Goal: Information Seeking & Learning: Learn about a topic

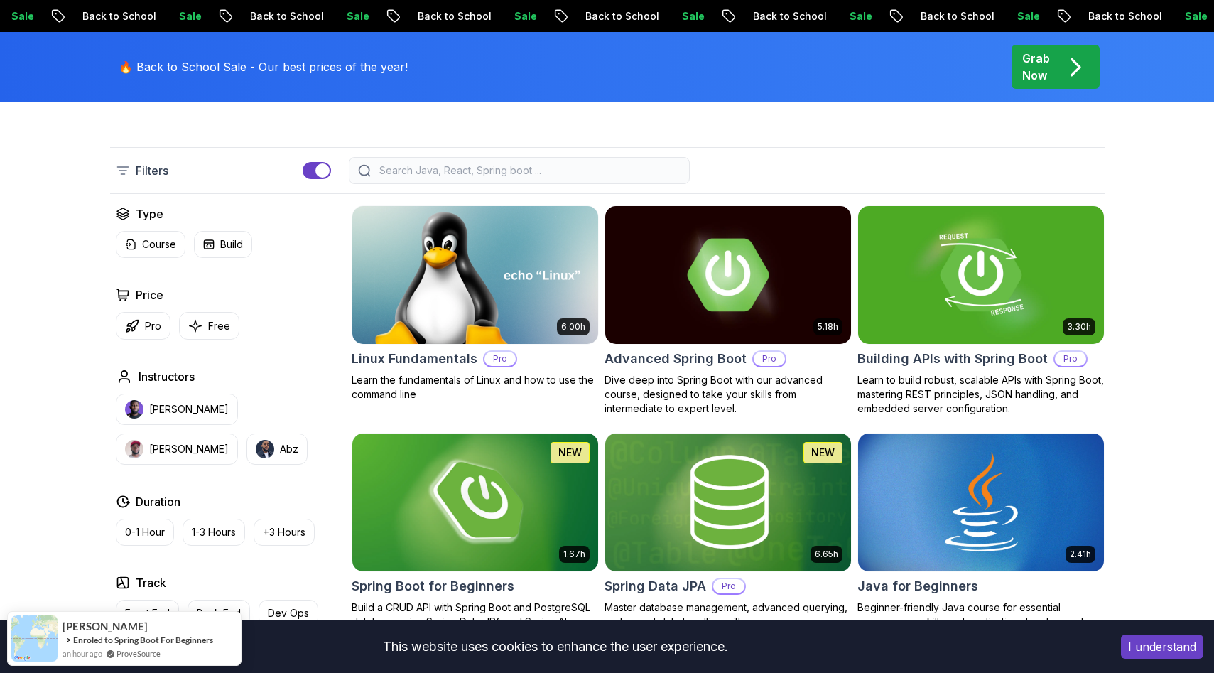
scroll to position [343, 0]
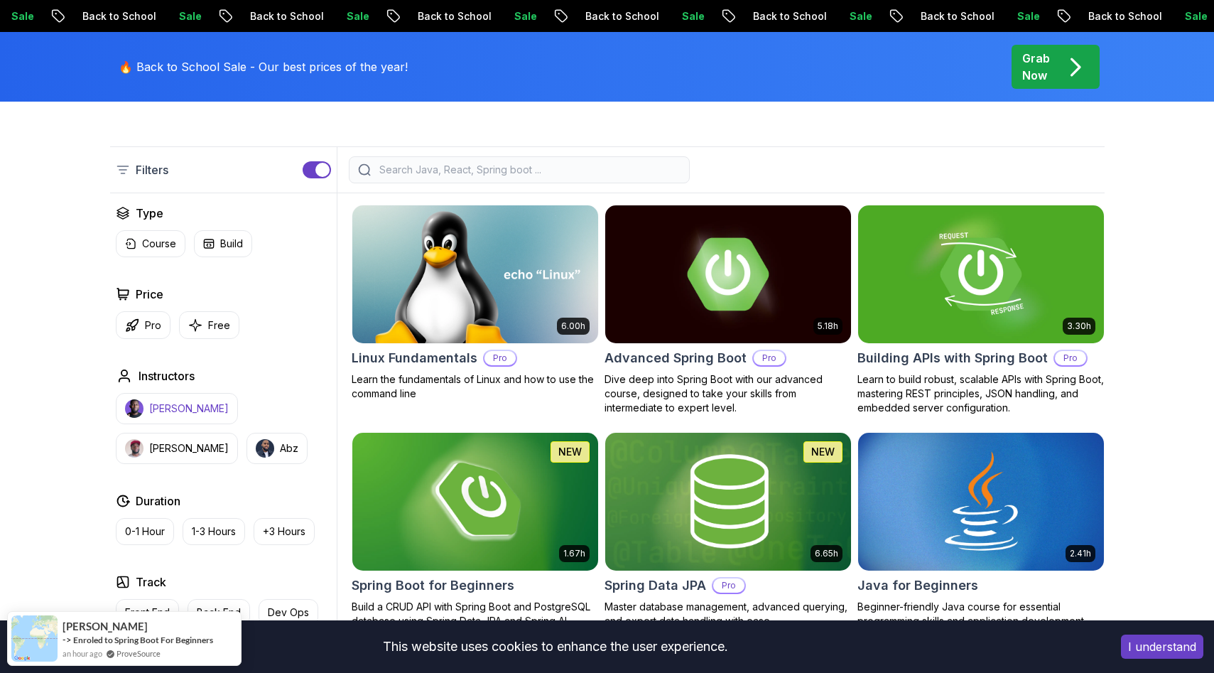
click at [194, 410] on p "Nelson Djalo" at bounding box center [189, 408] width 80 height 14
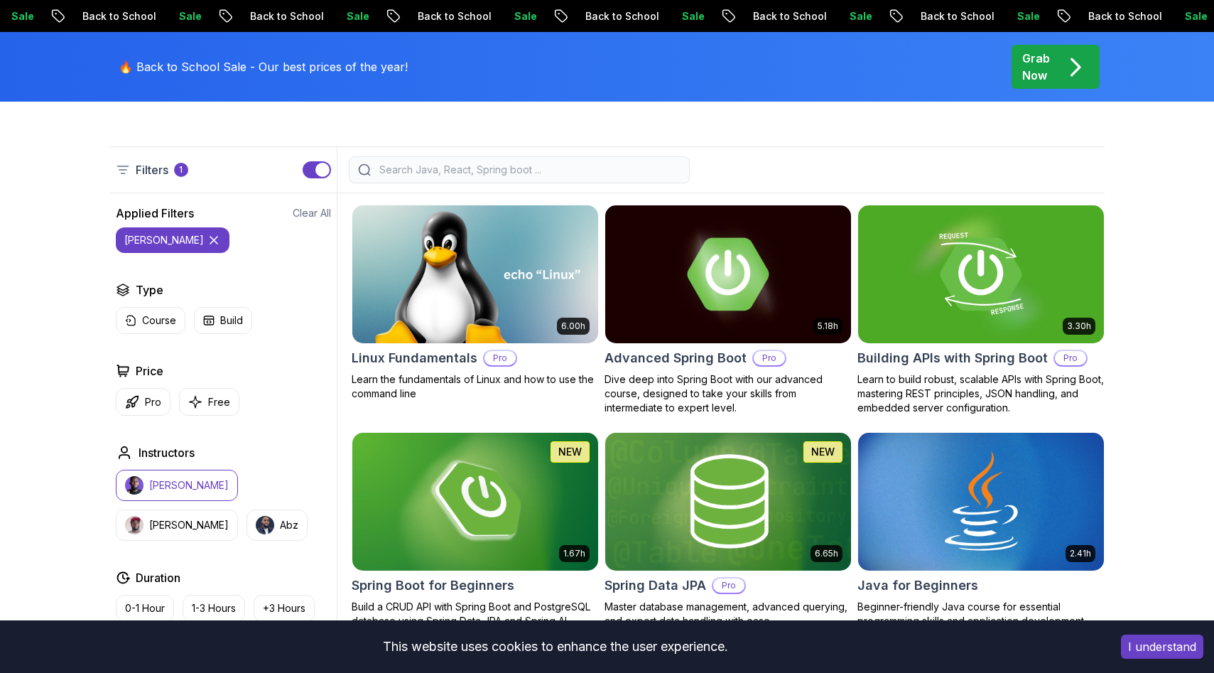
click at [207, 239] on icon at bounding box center [214, 240] width 14 height 14
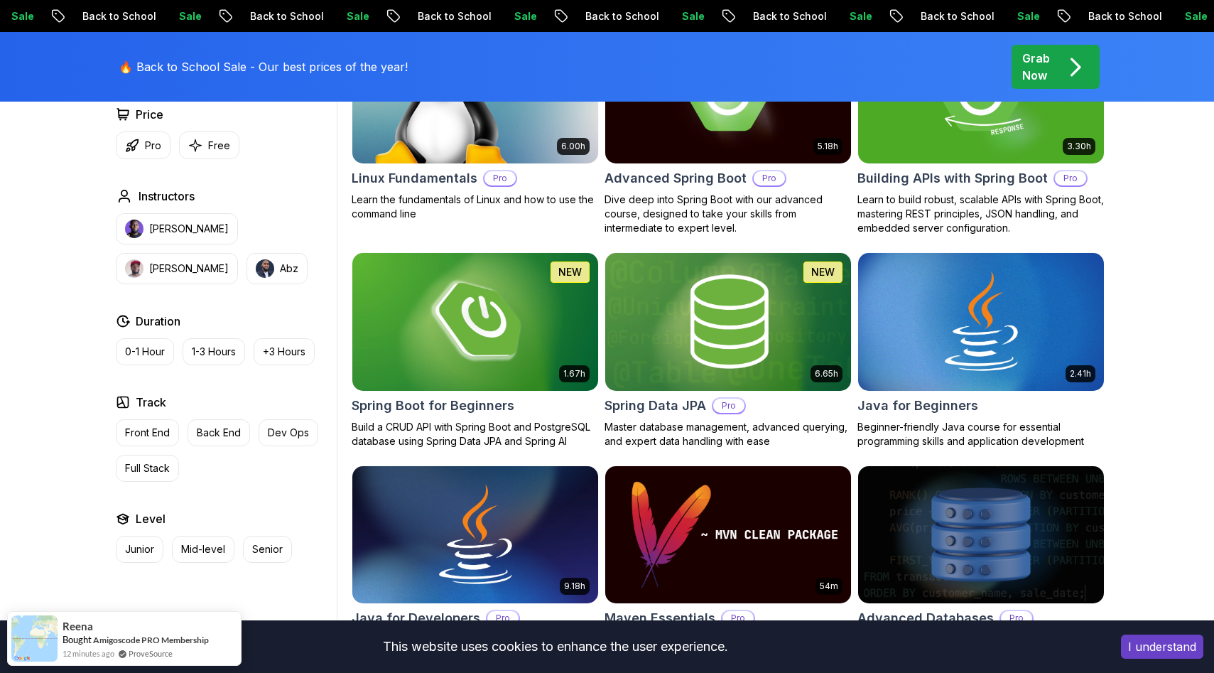
scroll to position [545, 0]
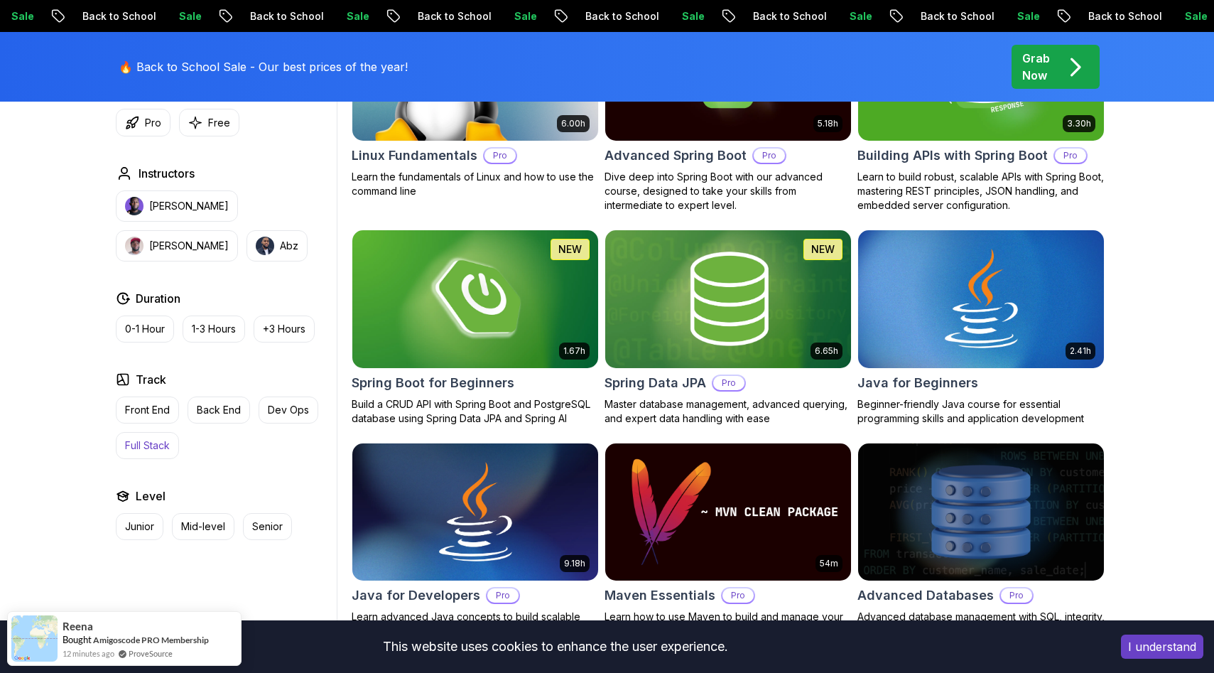
click at [156, 438] on p "Full Stack" at bounding box center [147, 445] width 45 height 14
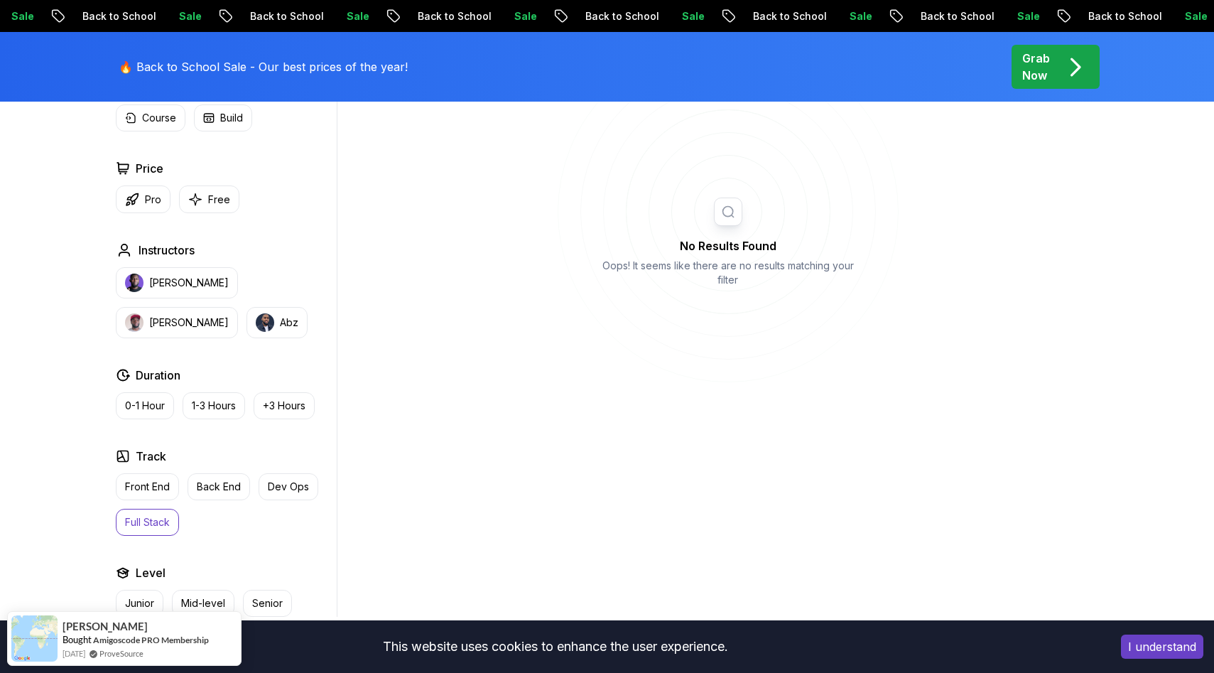
click at [133, 516] on p "Full Stack" at bounding box center [147, 522] width 45 height 14
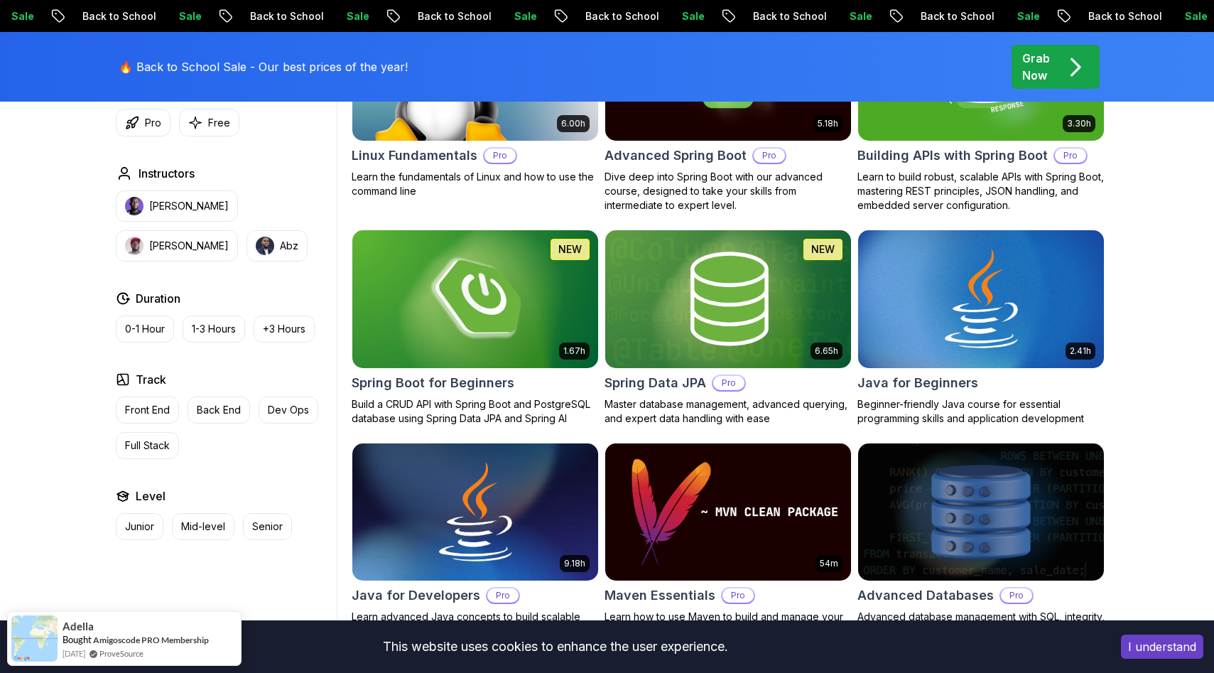
click at [143, 510] on div "Level Junior Mid-level Senior" at bounding box center [223, 513] width 215 height 53
click at [143, 523] on p "Junior" at bounding box center [139, 526] width 29 height 14
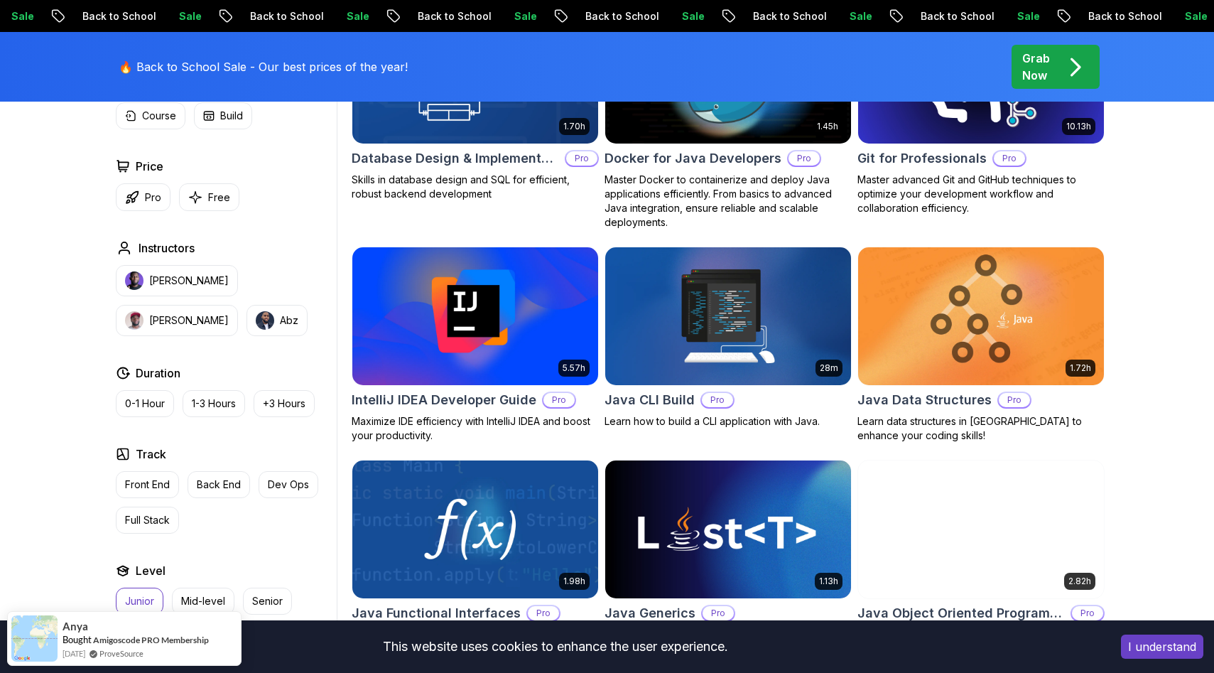
scroll to position [985, 0]
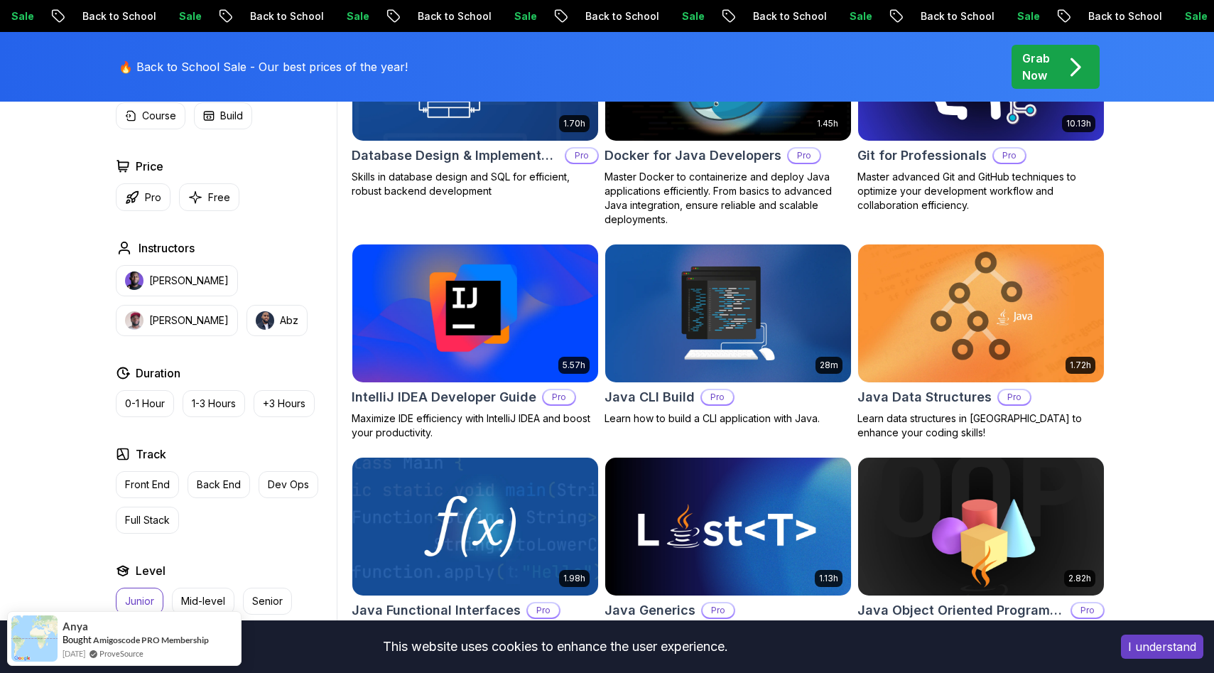
click at [429, 353] on img at bounding box center [475, 313] width 258 height 144
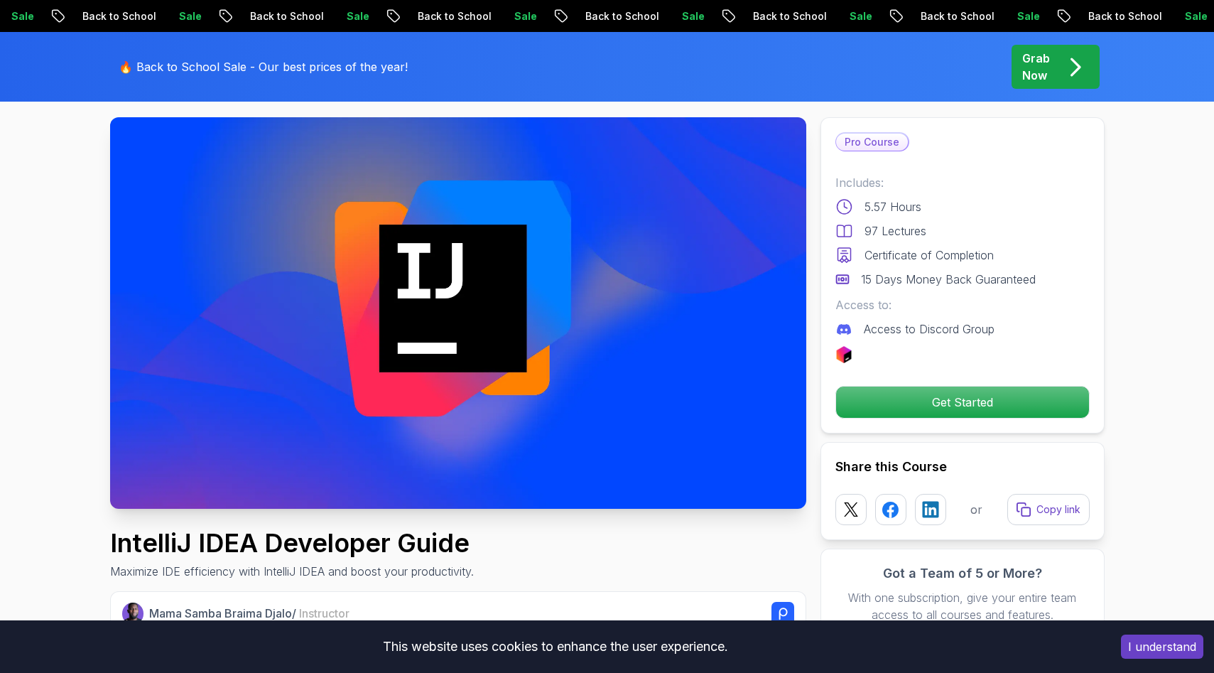
scroll to position [89, 0]
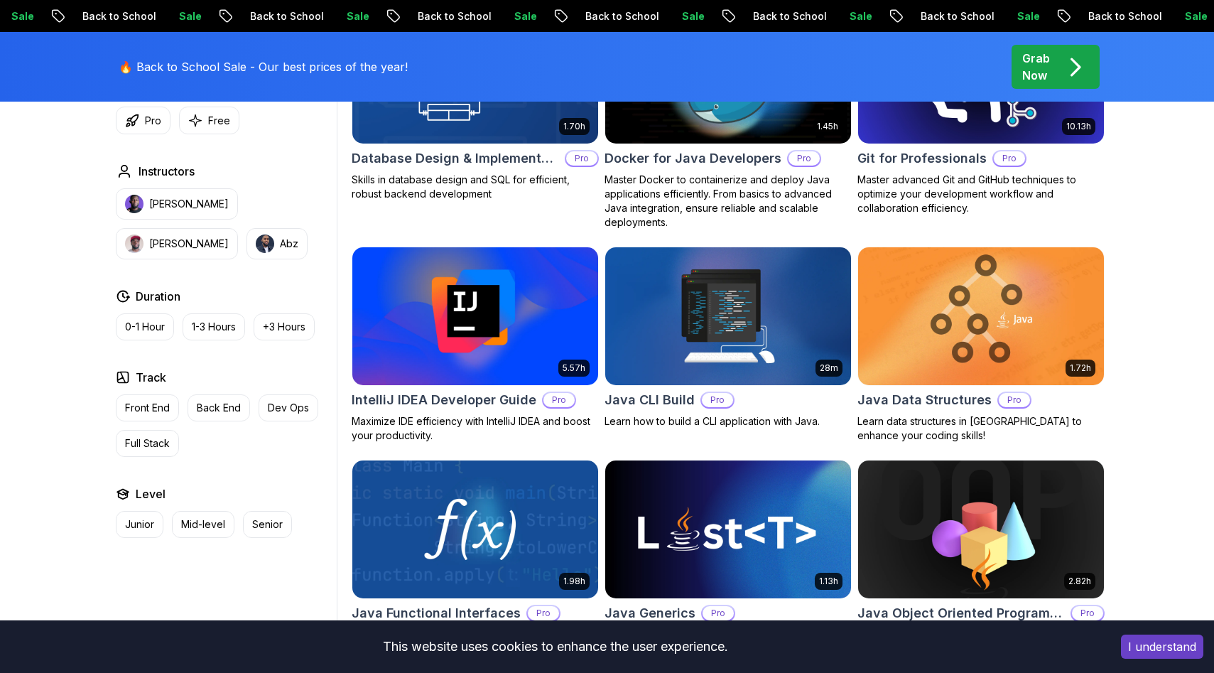
scroll to position [985, 0]
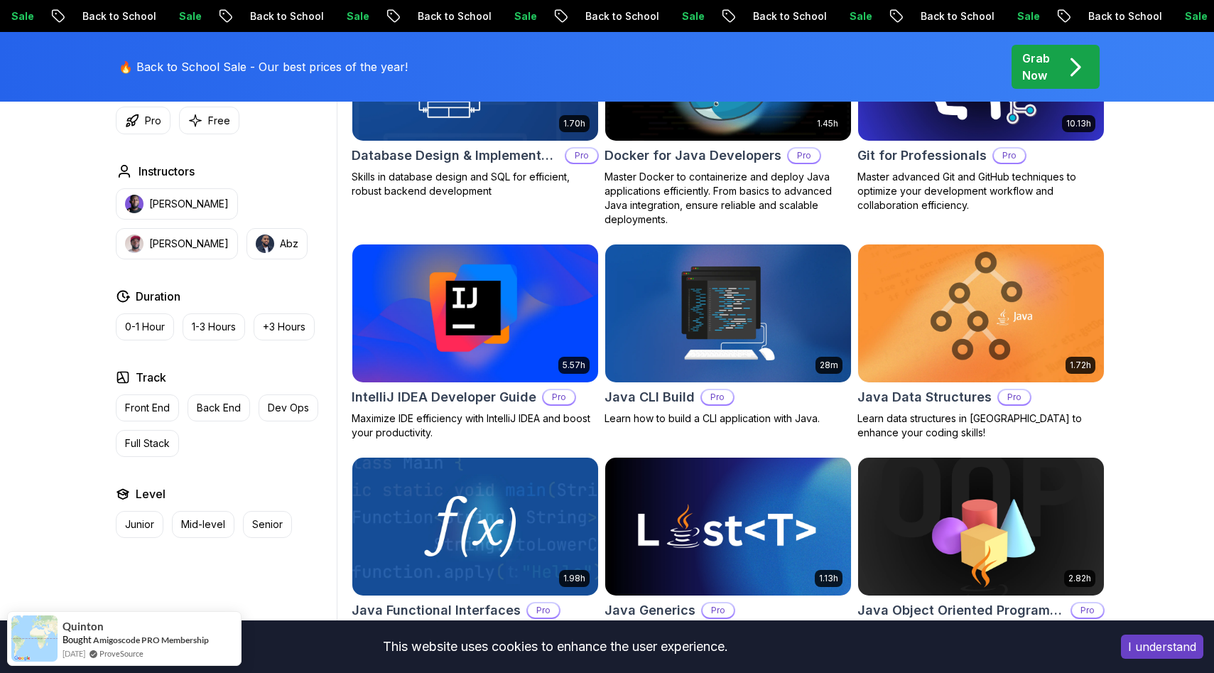
click at [510, 345] on img at bounding box center [475, 313] width 258 height 144
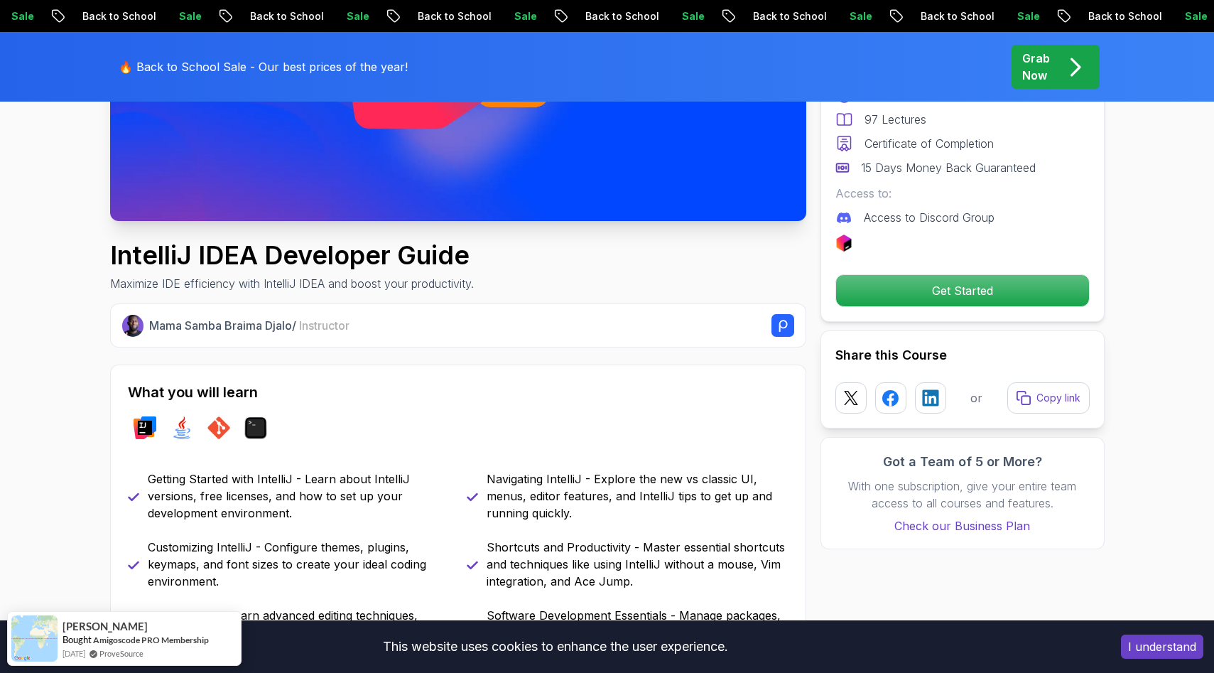
scroll to position [6, 0]
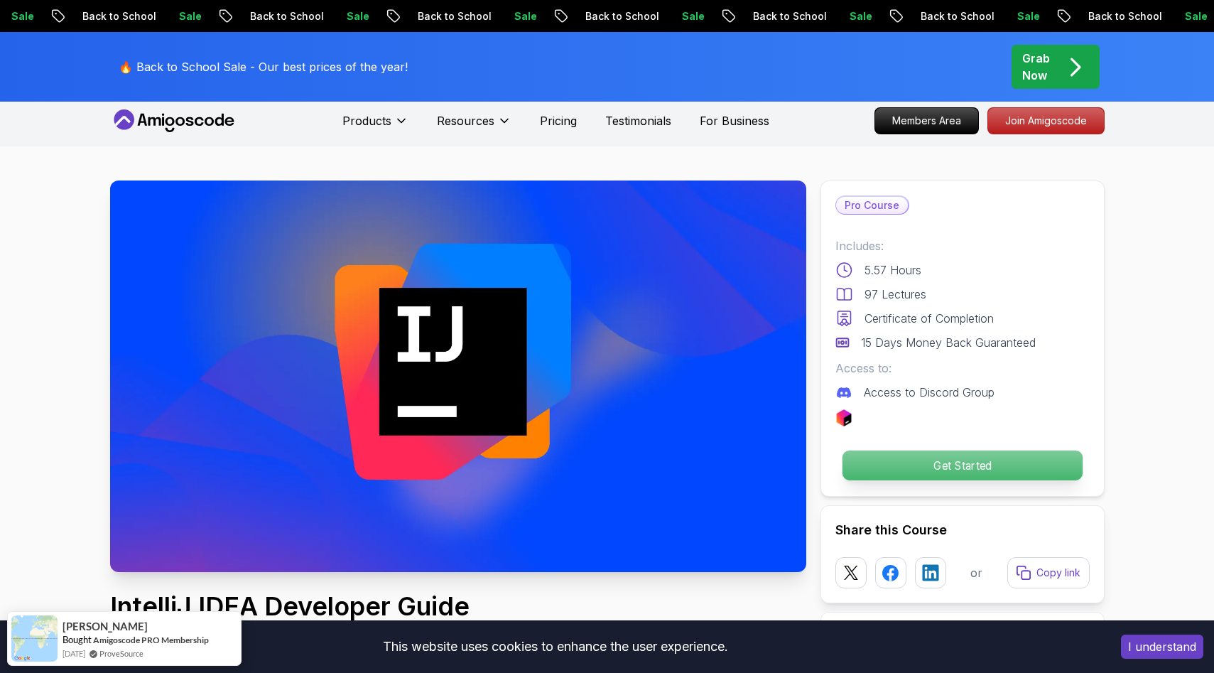
click at [897, 460] on p "Get Started" at bounding box center [962, 465] width 240 height 30
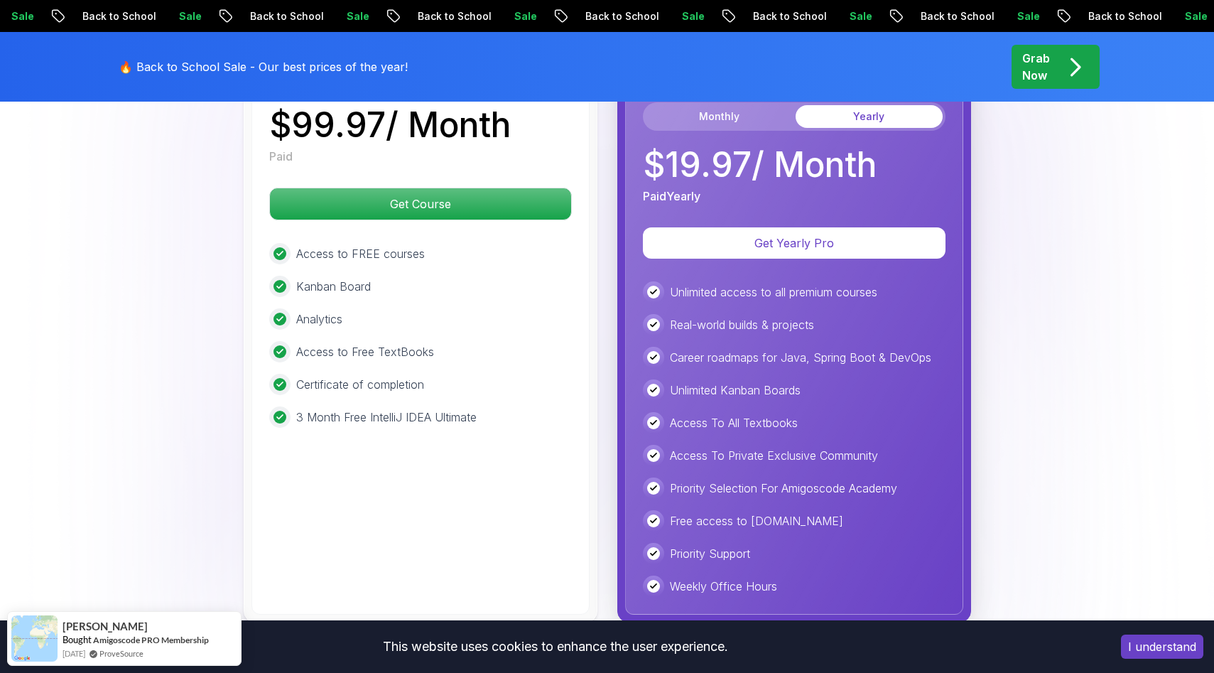
scroll to position [3489, 0]
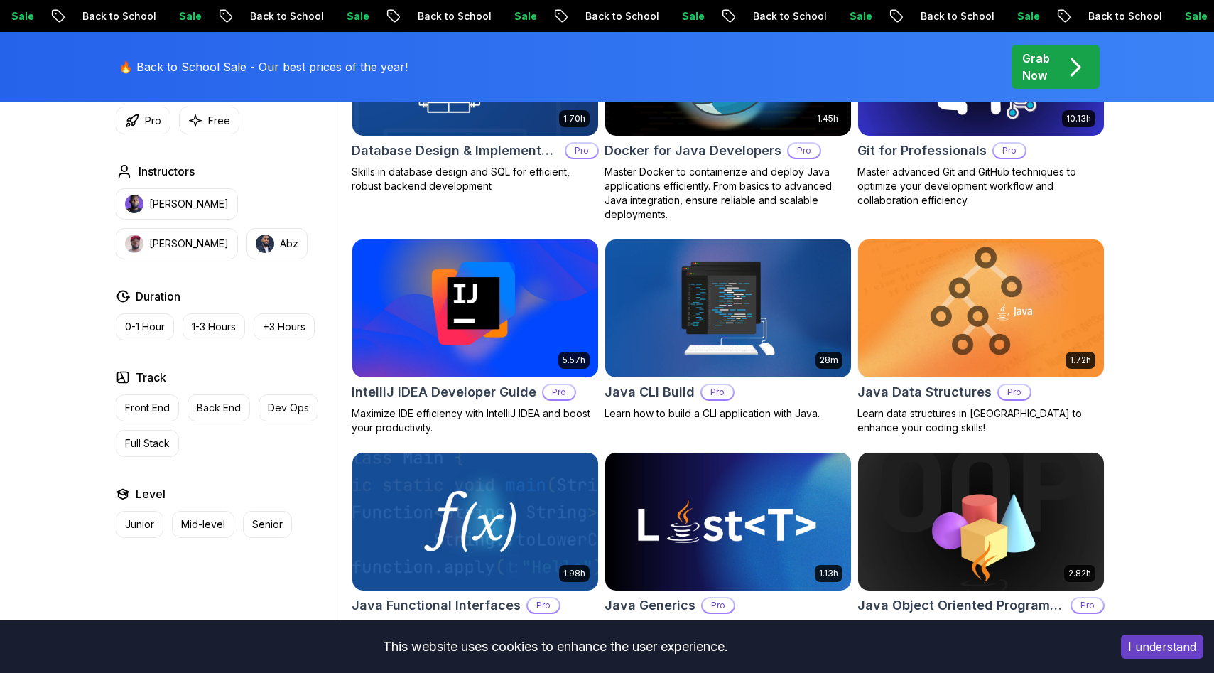
scroll to position [985, 0]
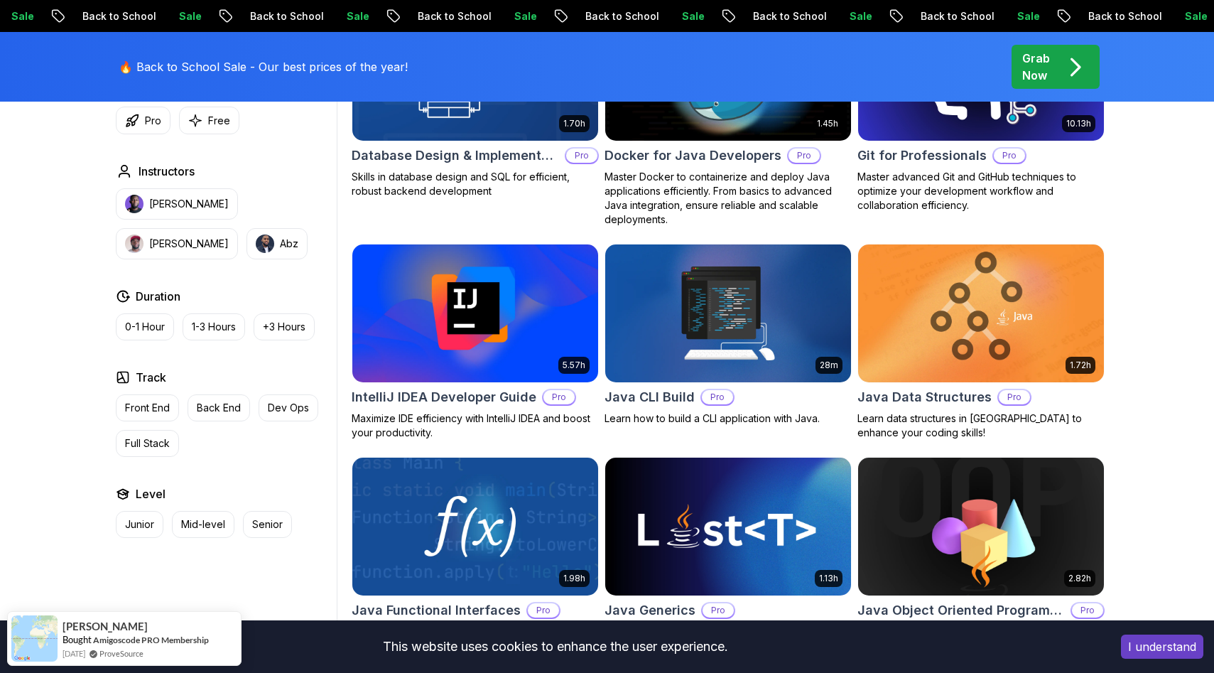
click at [636, 7] on div "Sale Back to School Sale Back to School Sale Back to School Sale Back to School…" at bounding box center [607, 16] width 1214 height 32
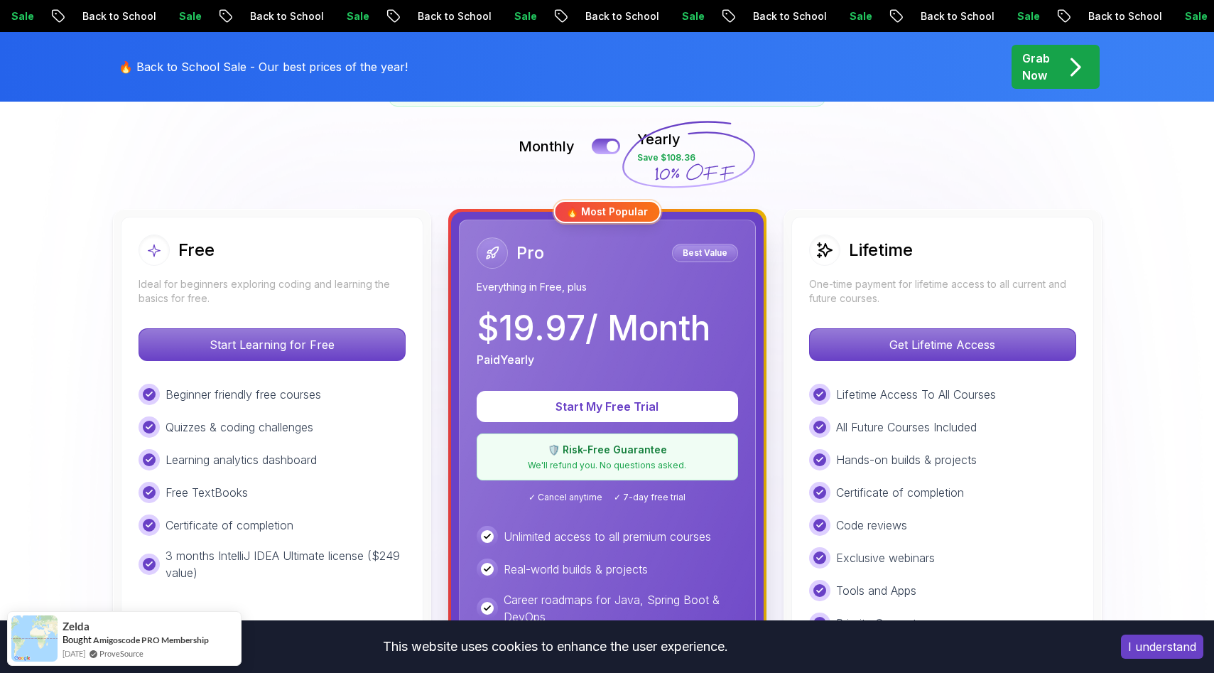
scroll to position [319, 0]
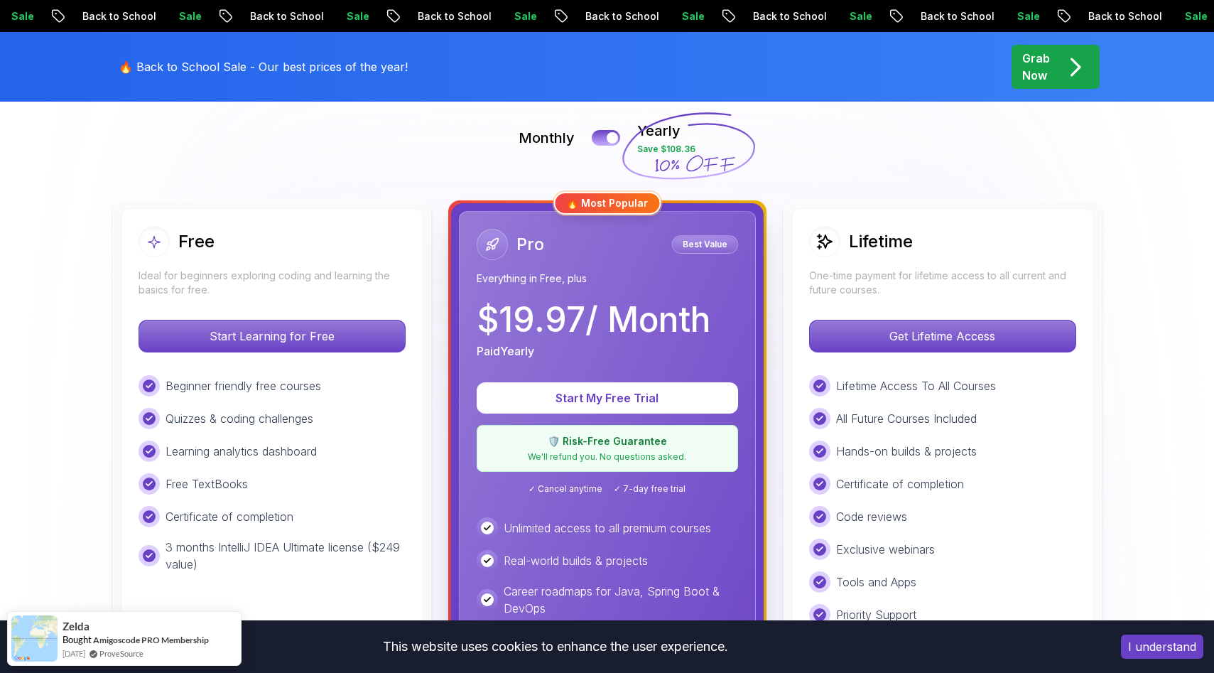
click at [355, 288] on p "Ideal for beginners exploring coding and learning the basics for free." at bounding box center [271, 282] width 267 height 28
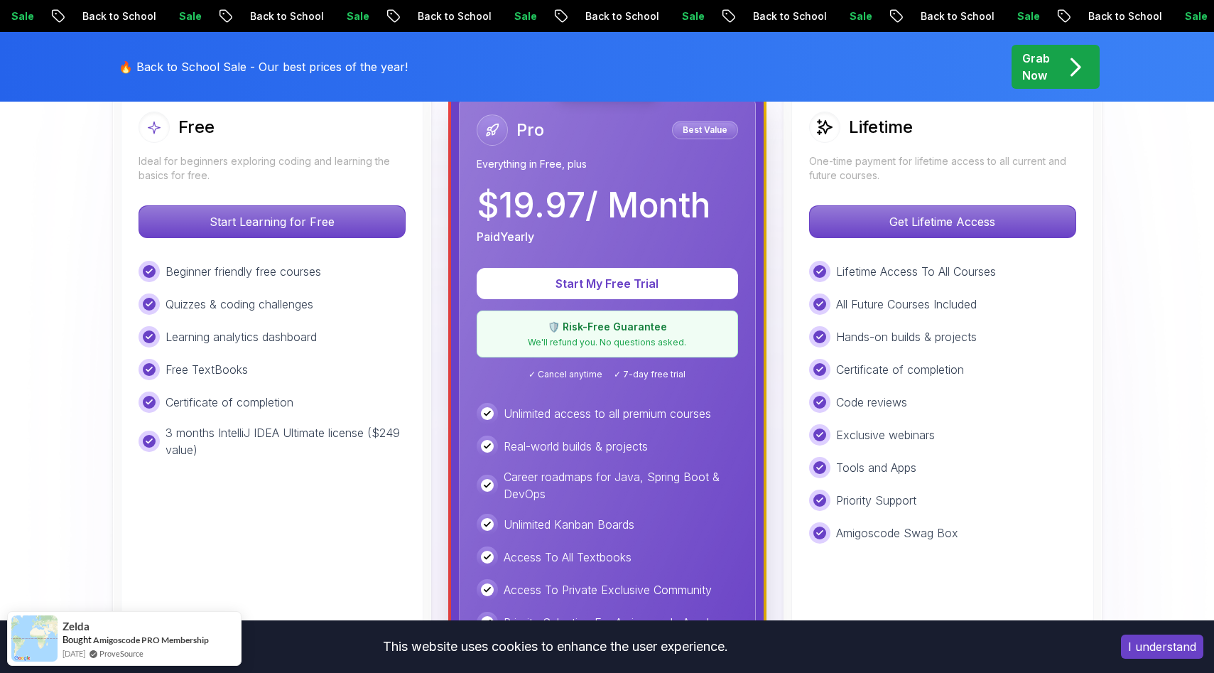
scroll to position [433, 0]
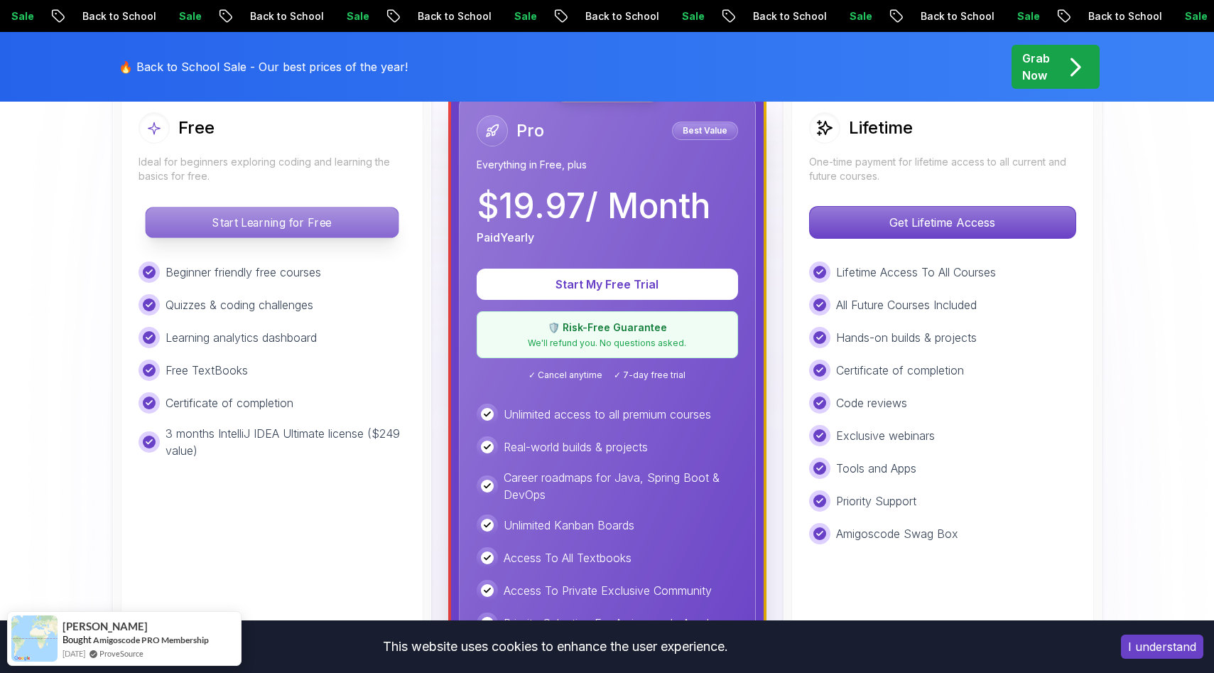
click at [339, 237] on p "Start Learning for Free" at bounding box center [272, 222] width 252 height 30
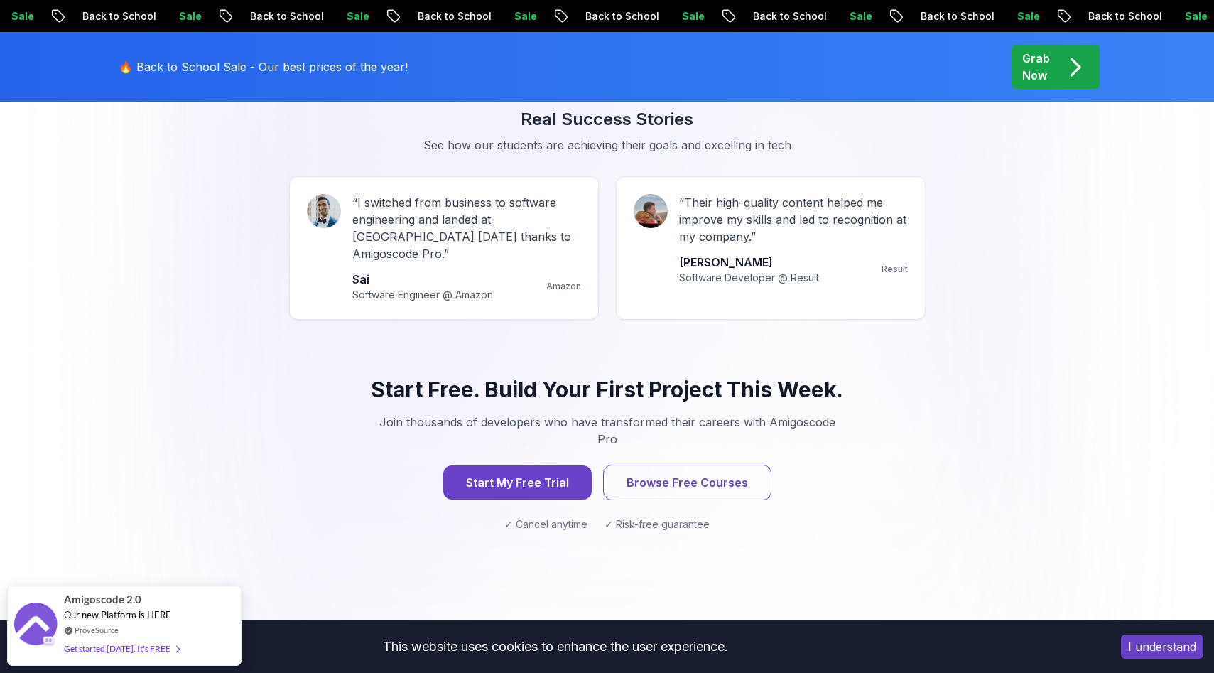
scroll to position [1303, 0]
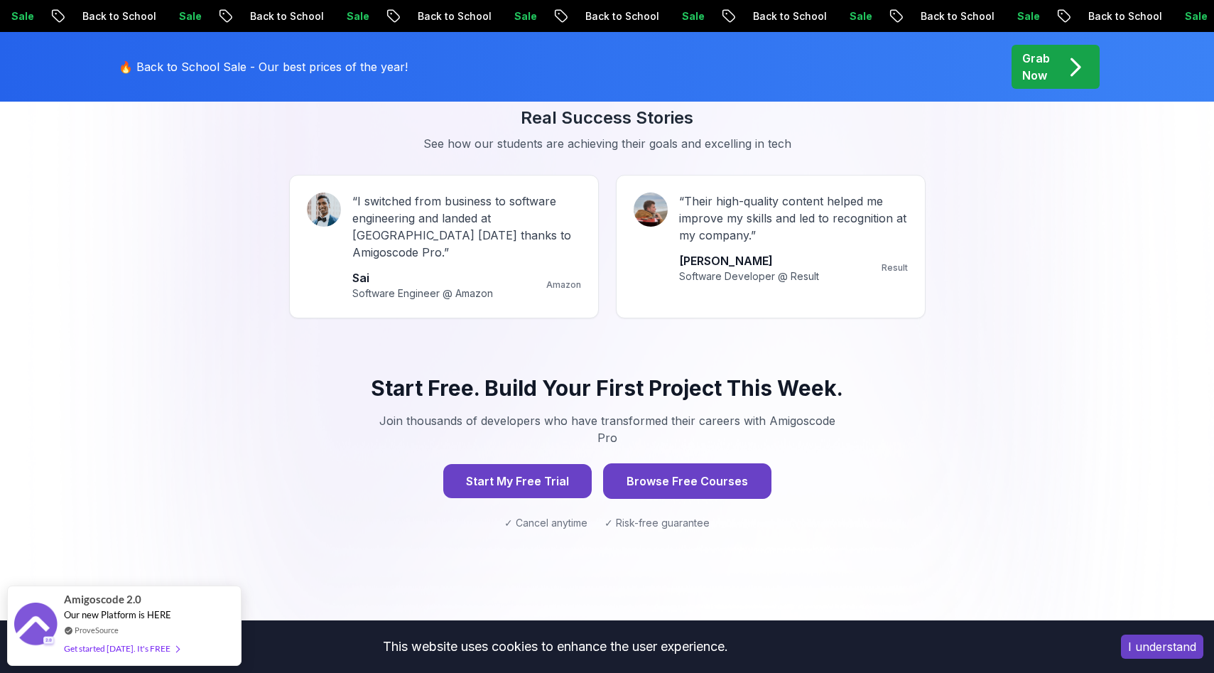
click at [672, 463] on button "Browse Free Courses" at bounding box center [687, 481] width 168 height 36
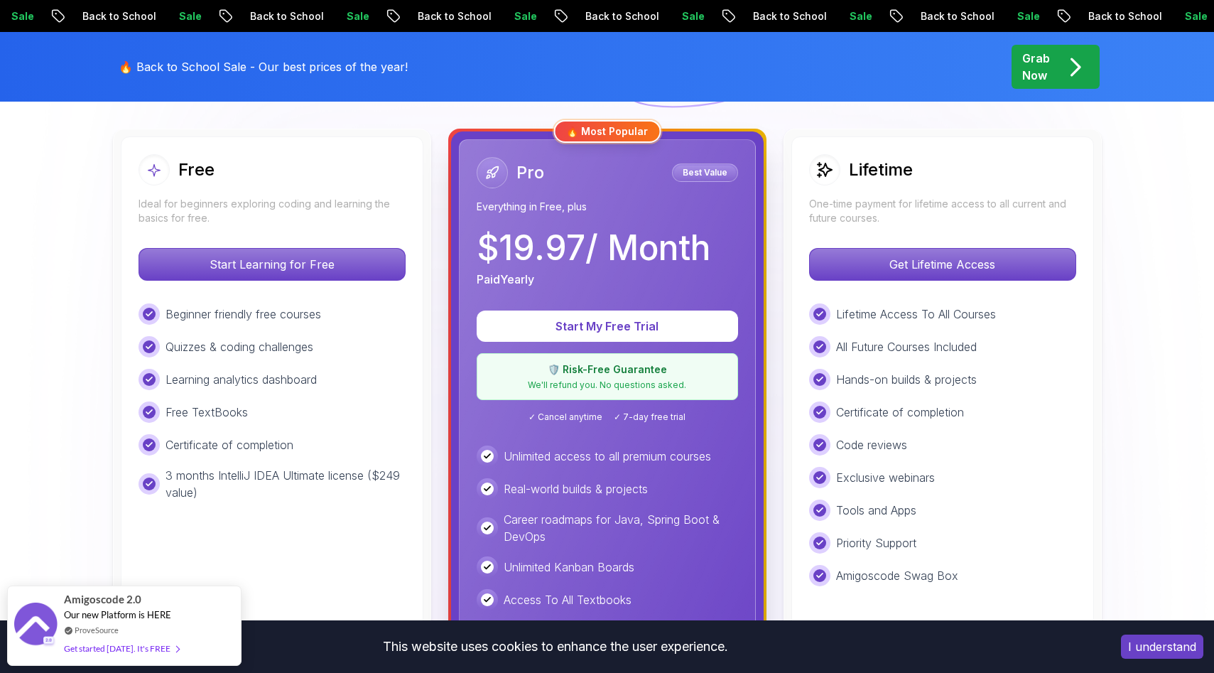
scroll to position [389, 0]
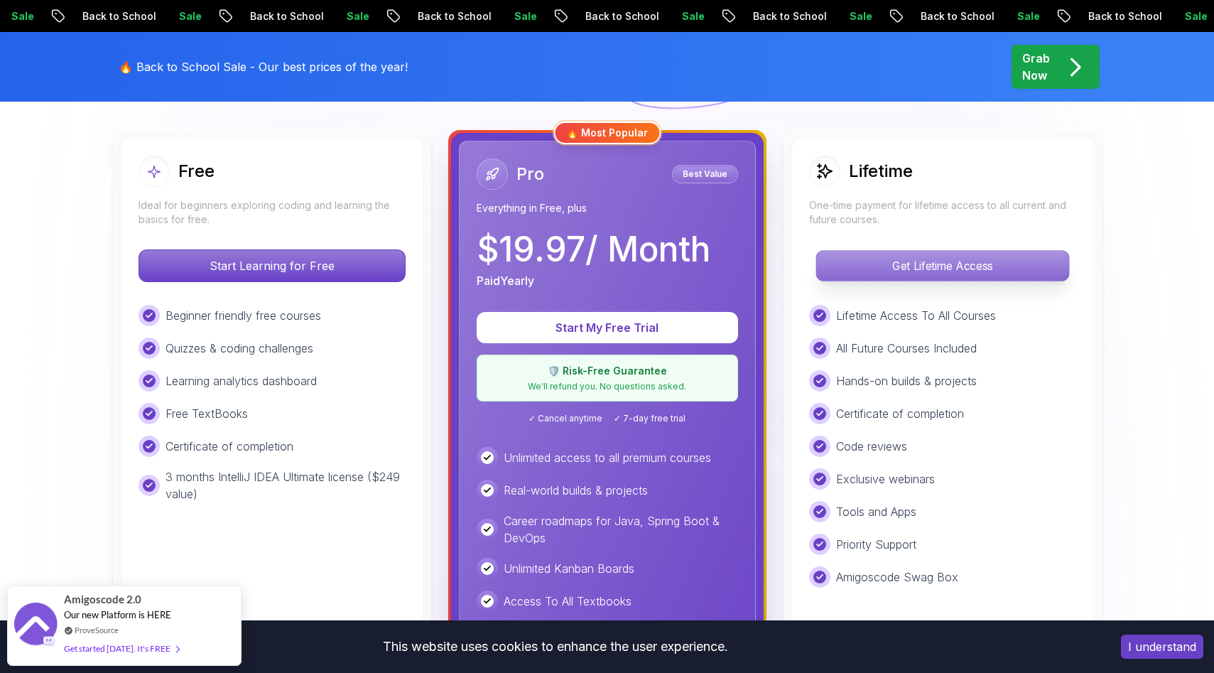
click at [923, 259] on p "Get Lifetime Access" at bounding box center [942, 266] width 252 height 30
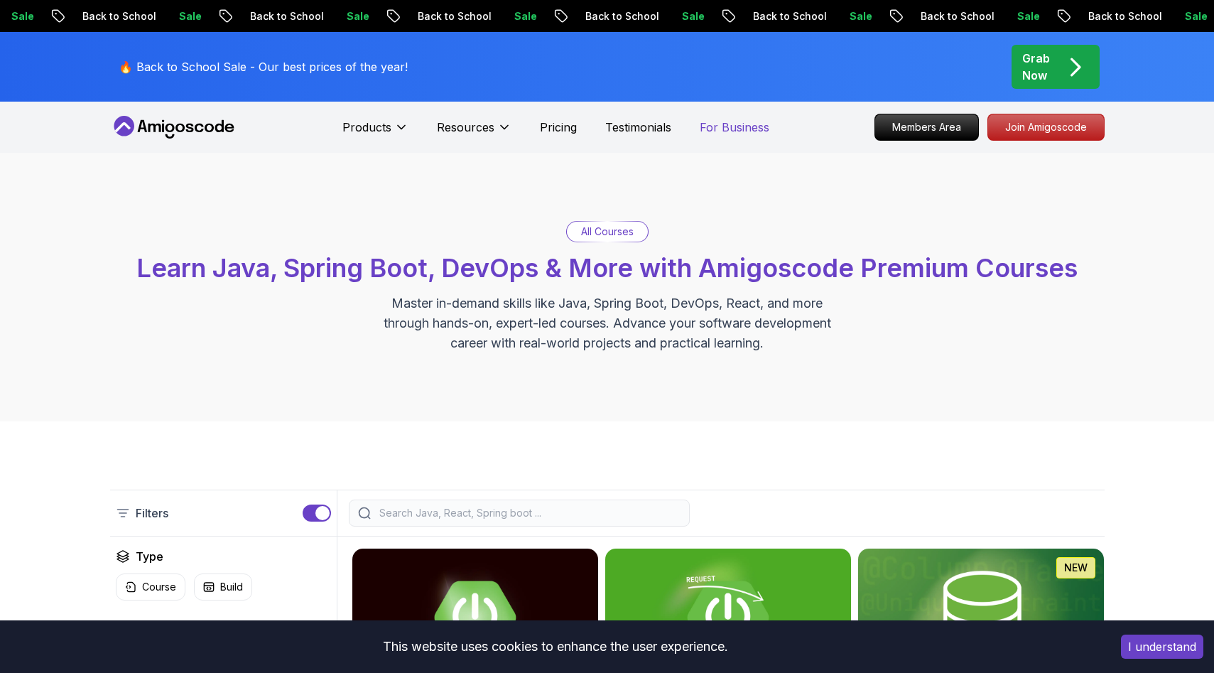
click at [724, 130] on p "For Business" at bounding box center [735, 127] width 70 height 17
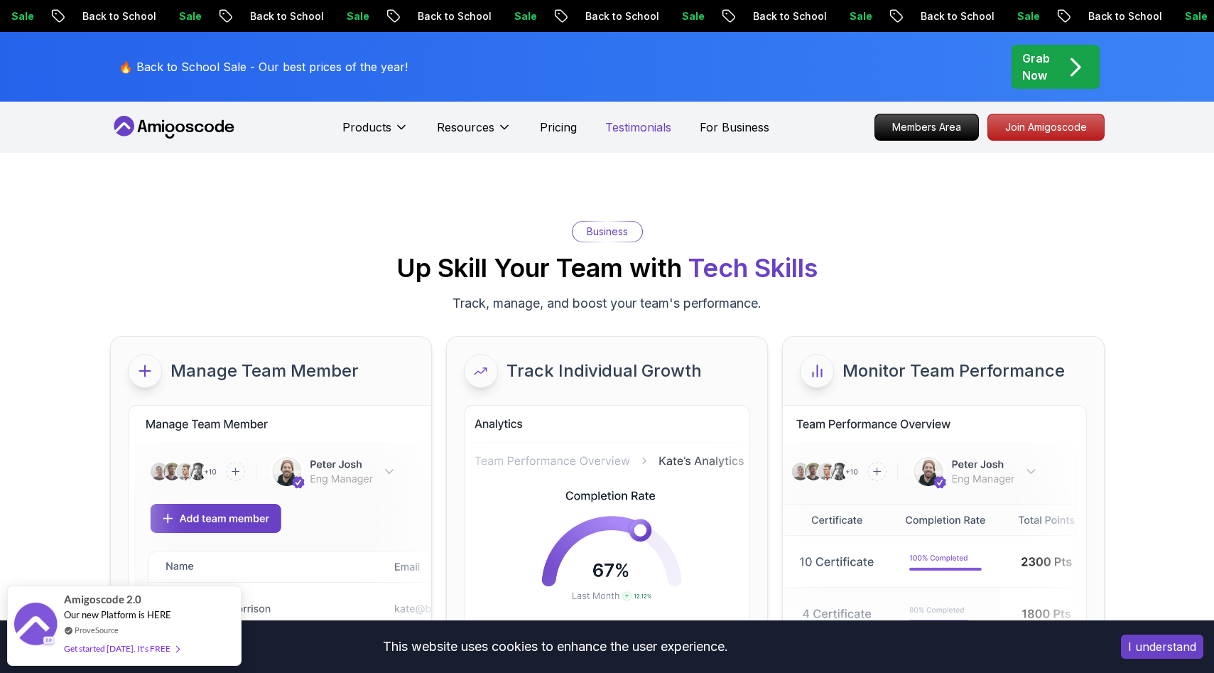
click at [646, 131] on p "Testimonials" at bounding box center [638, 127] width 66 height 17
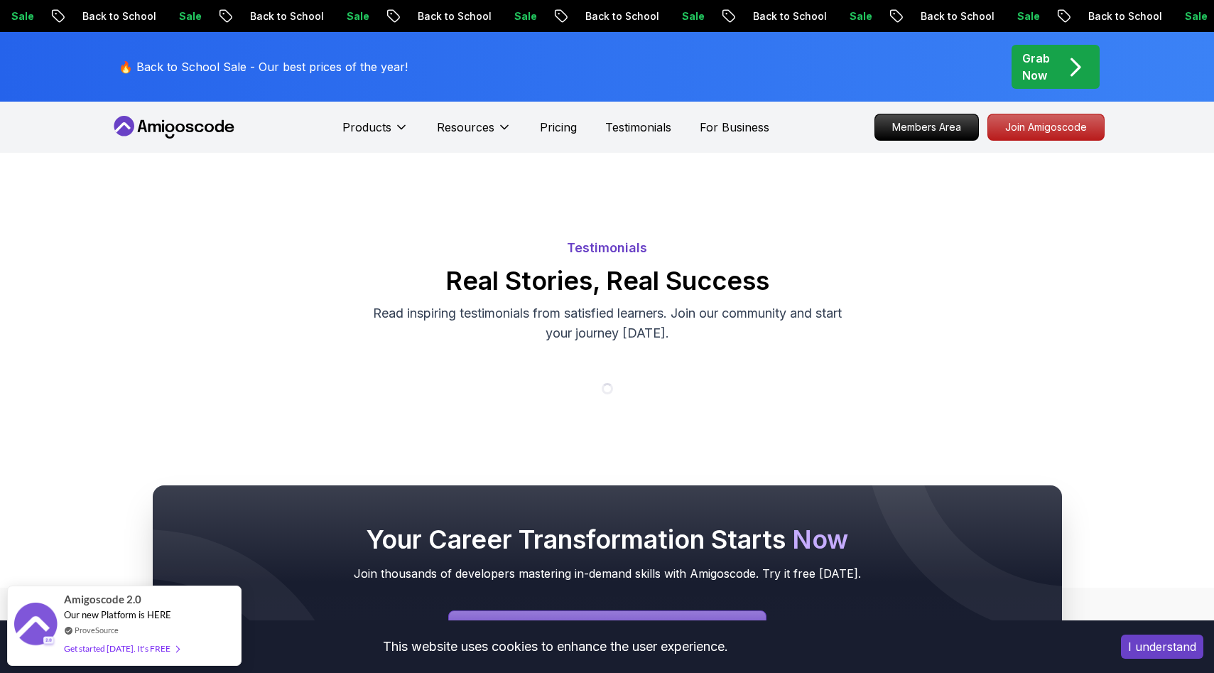
click at [557, 136] on div "Products Resources Pricing Testimonials For Business" at bounding box center [555, 127] width 427 height 28
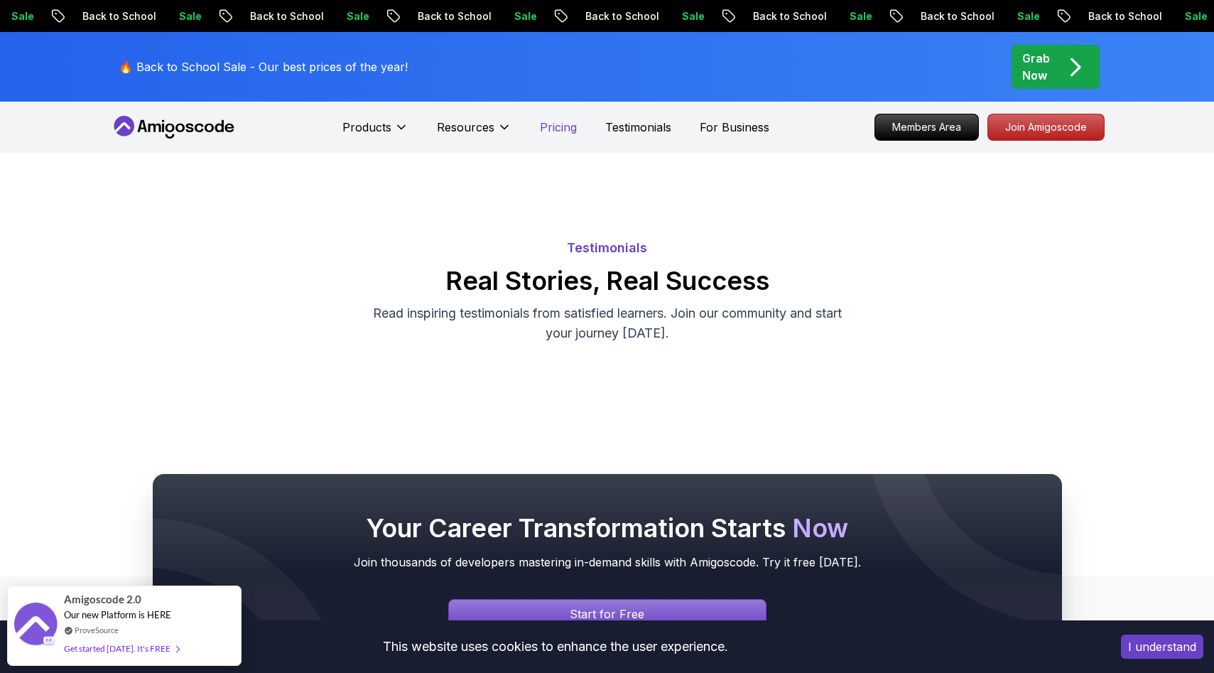
click at [558, 123] on p "Pricing" at bounding box center [558, 127] width 37 height 17
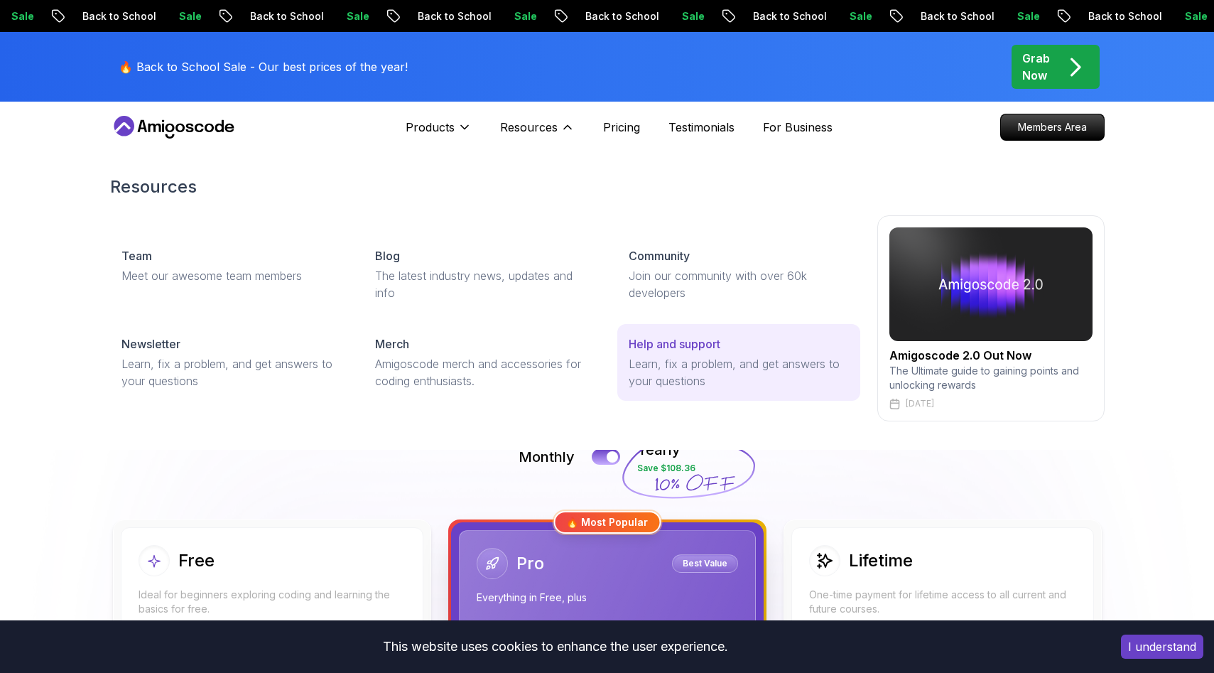
scroll to position [217, 0]
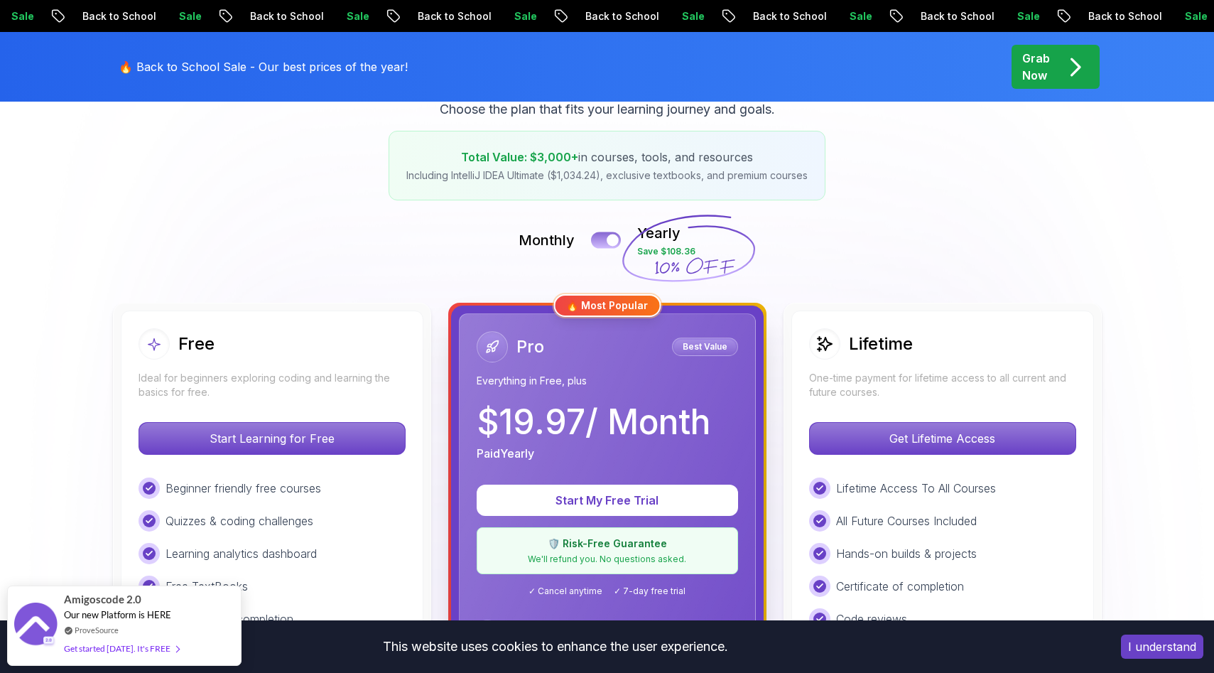
click at [616, 241] on div at bounding box center [613, 240] width 12 height 12
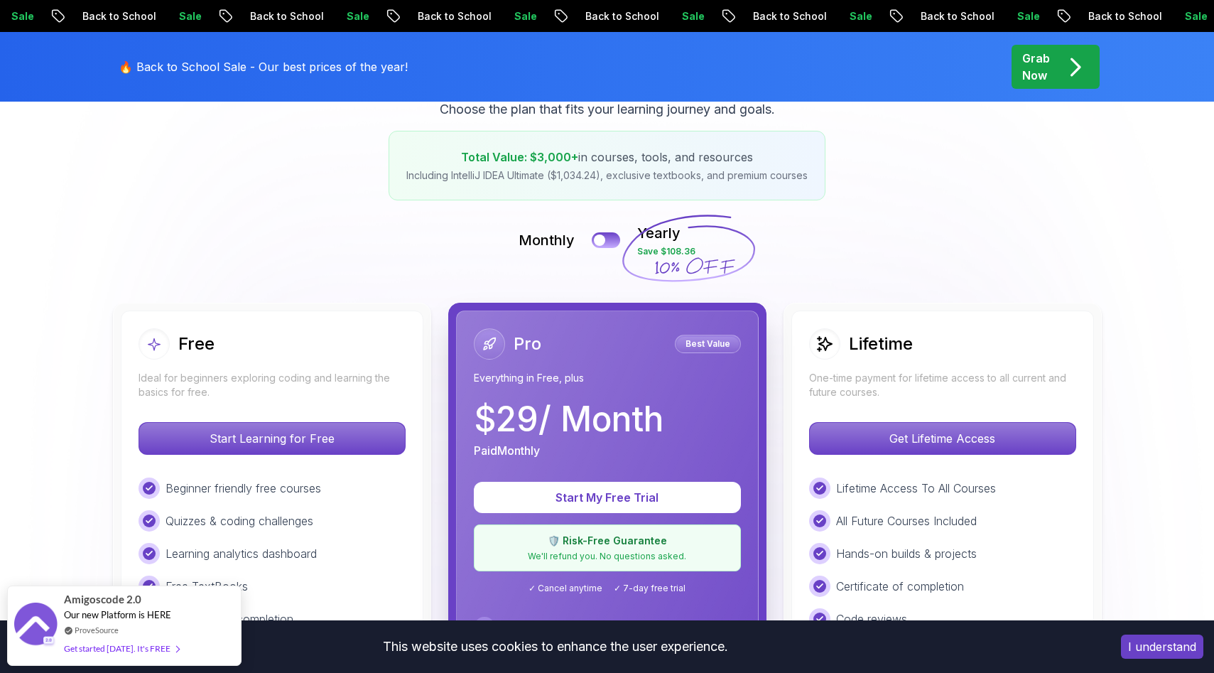
click at [584, 256] on div "Monthly Yearly Save $108.36" at bounding box center [607, 240] width 994 height 34
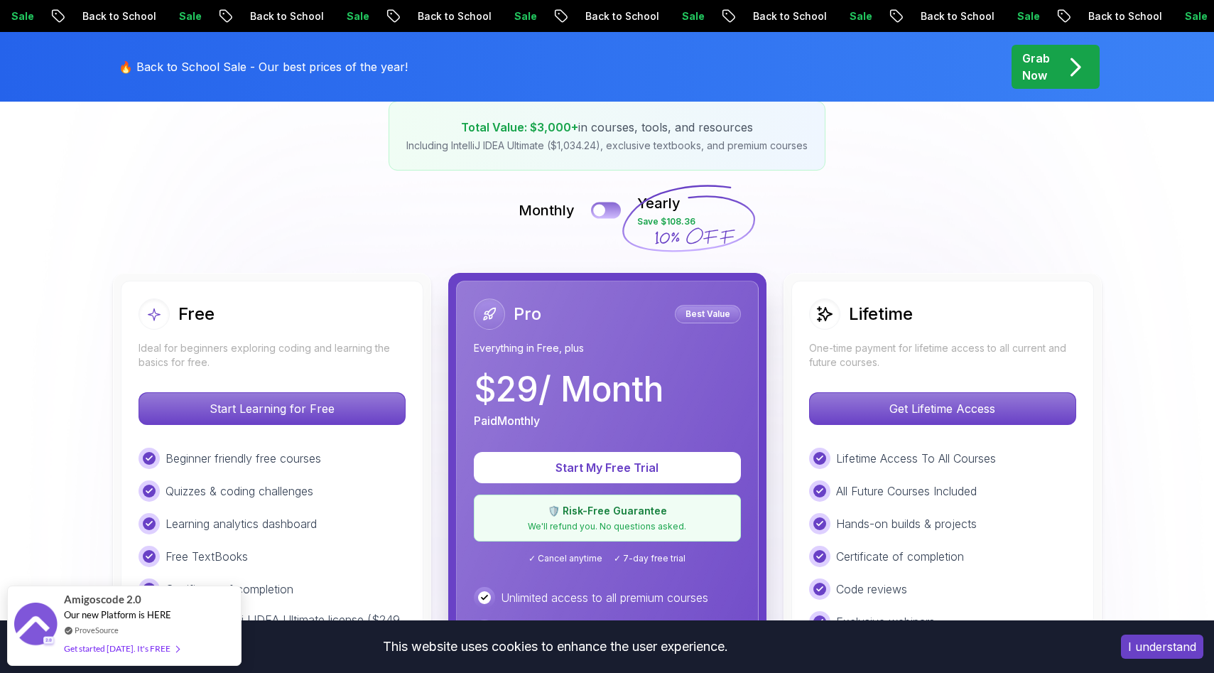
click at [597, 214] on div at bounding box center [599, 211] width 12 height 12
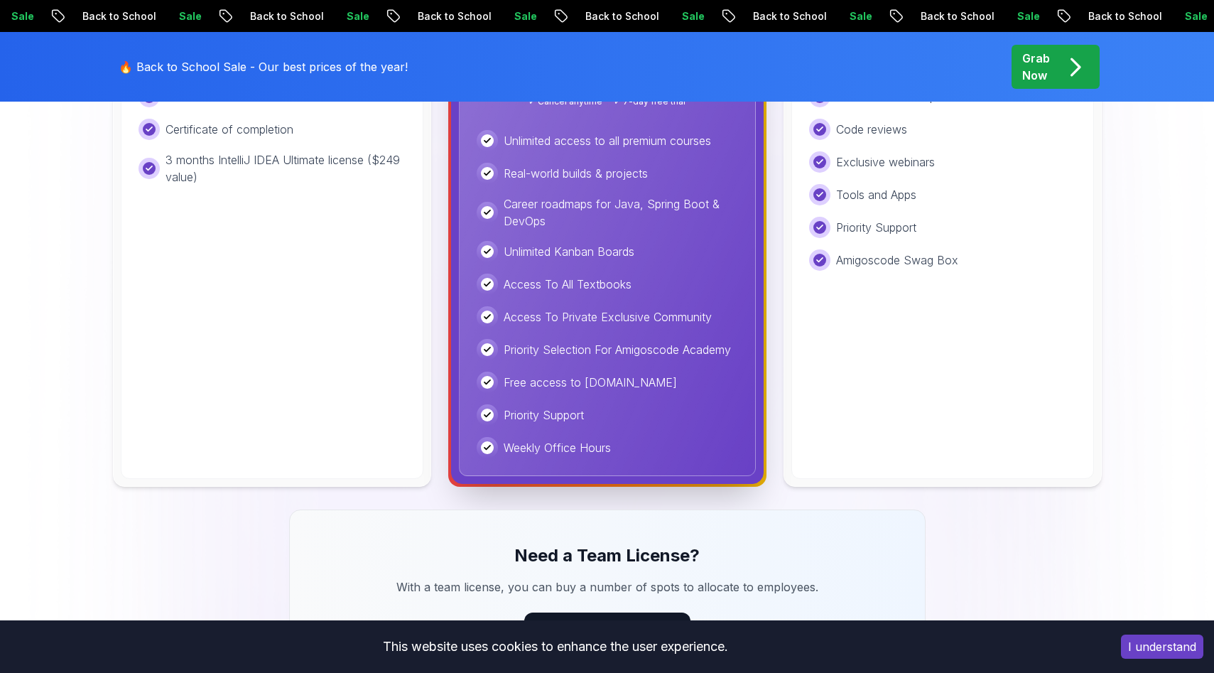
scroll to position [0, 0]
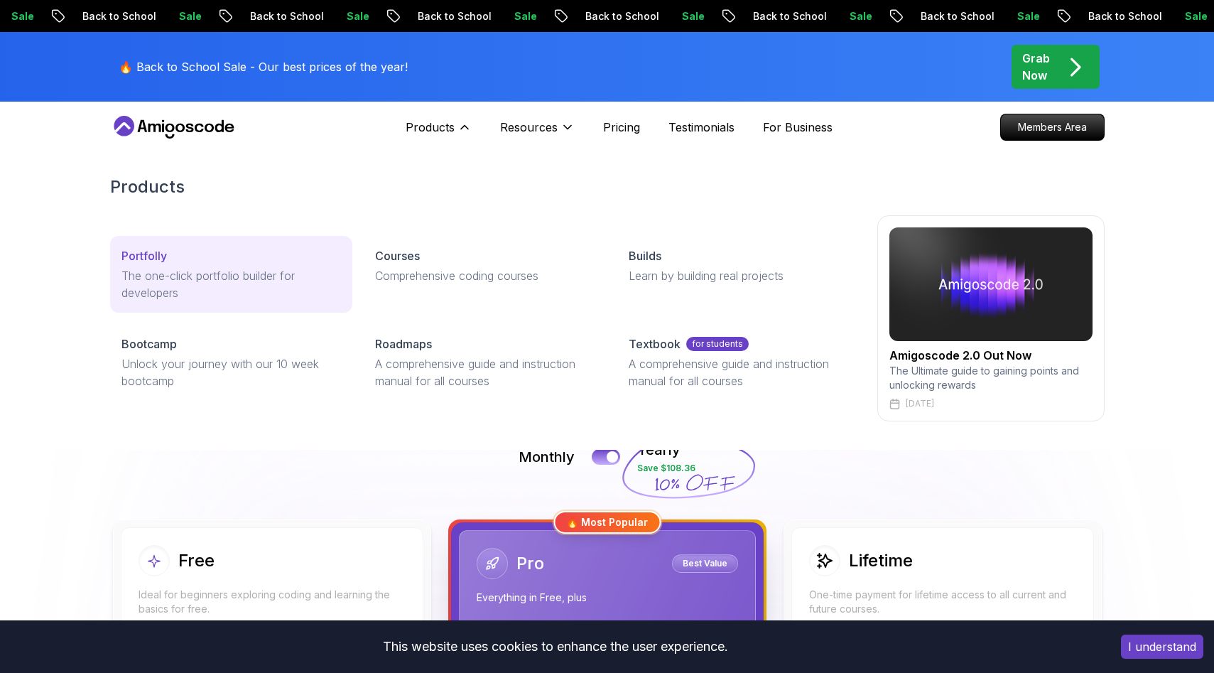
click at [228, 272] on p "The one-click portfolio builder for developers" at bounding box center [230, 284] width 219 height 34
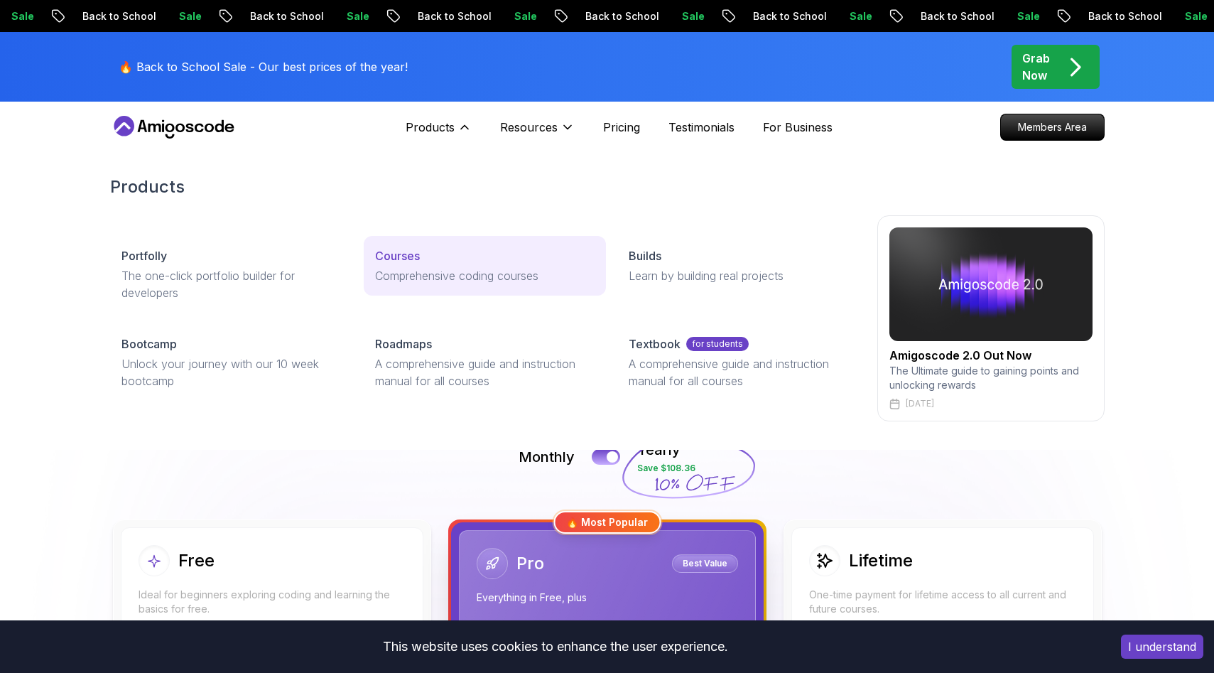
click at [406, 272] on p "Comprehensive coding courses" at bounding box center [484, 275] width 219 height 17
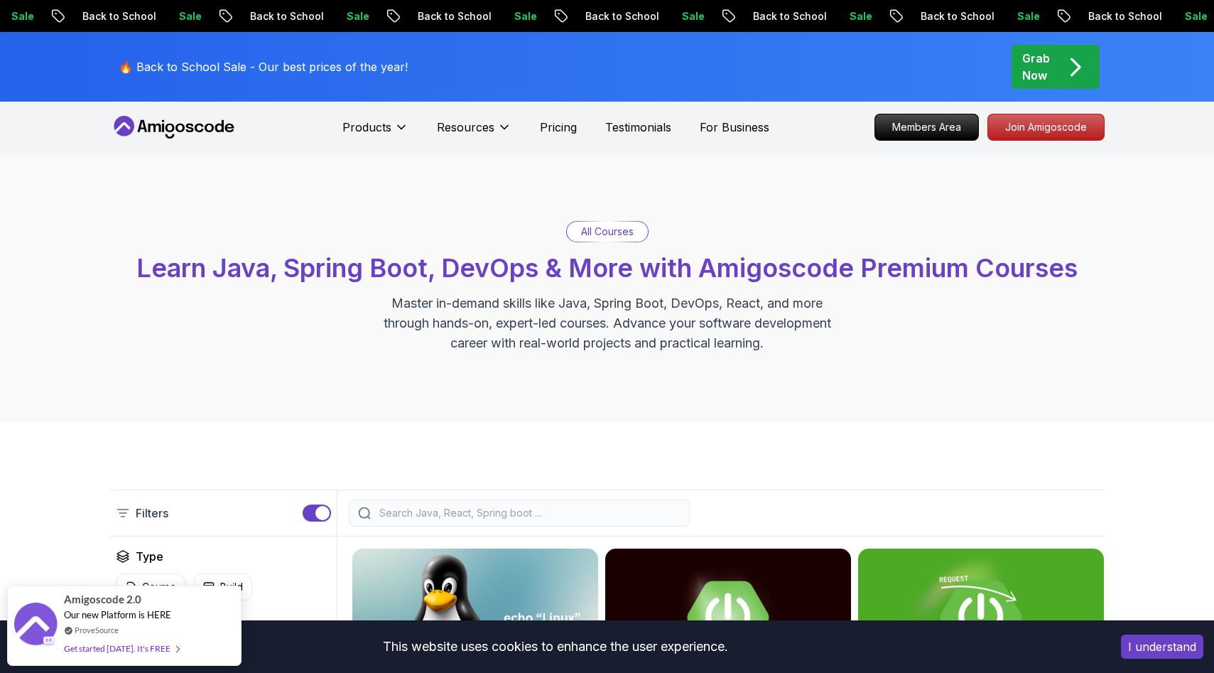
scroll to position [6, 0]
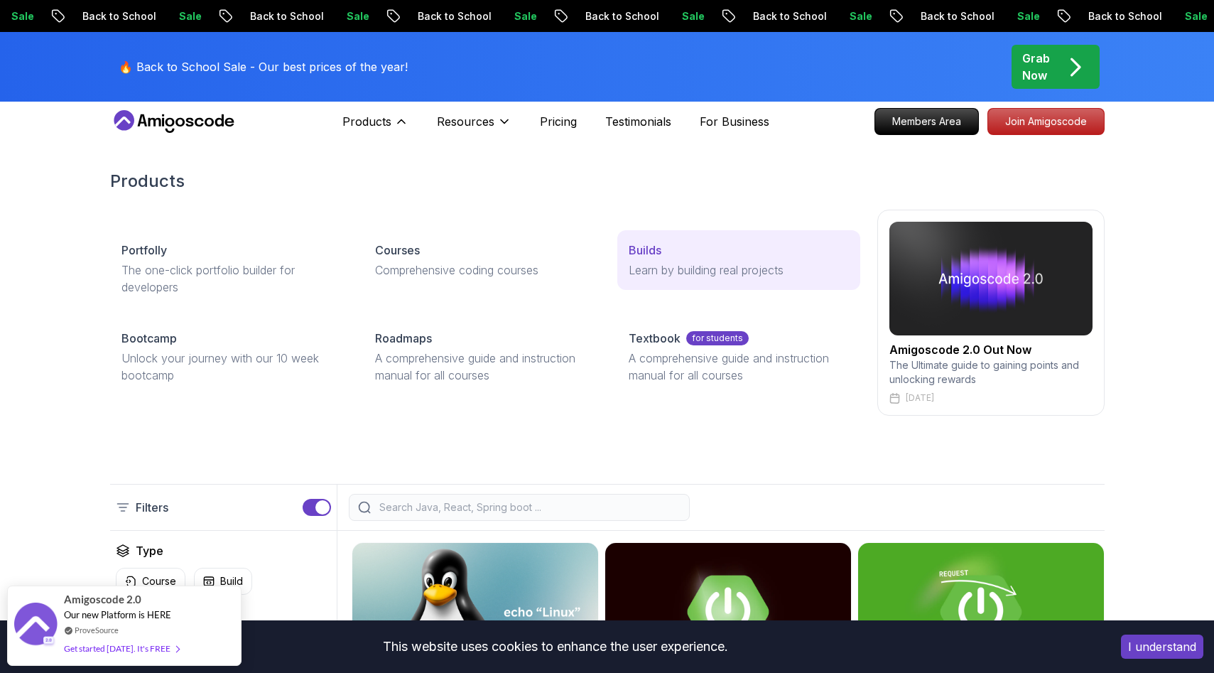
click at [646, 269] on p "Learn by building real projects" at bounding box center [738, 269] width 219 height 17
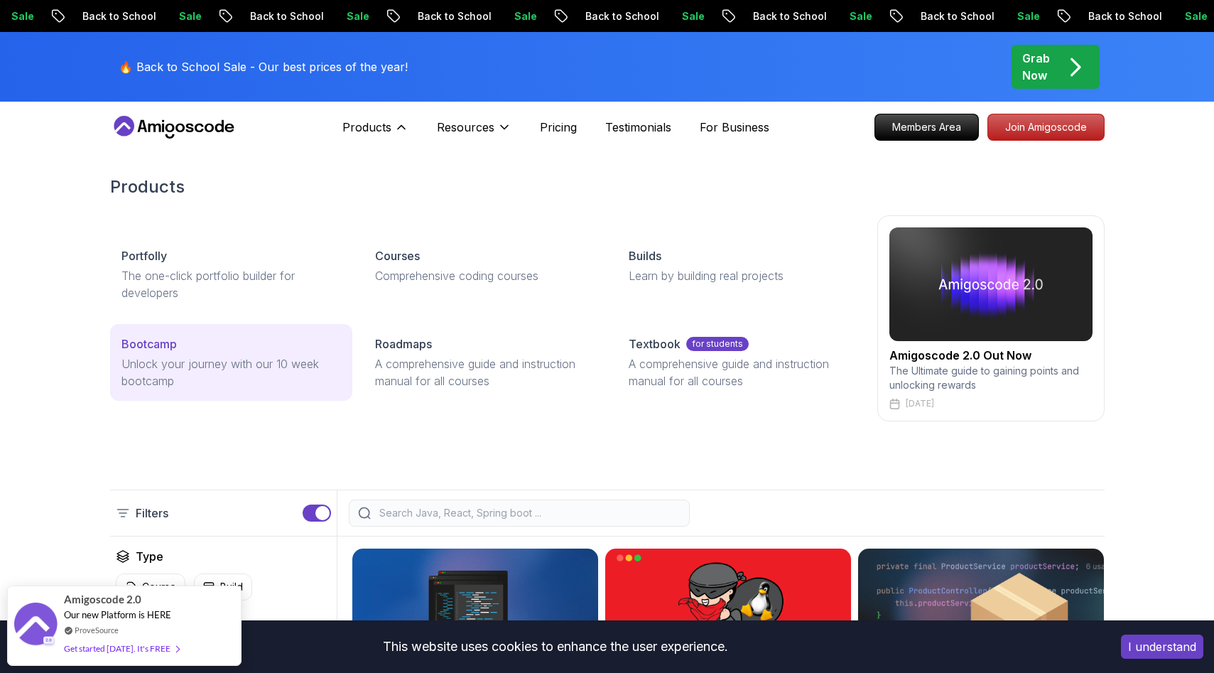
click at [223, 379] on p "Unlock your journey with our 10 week bootcamp" at bounding box center [230, 372] width 219 height 34
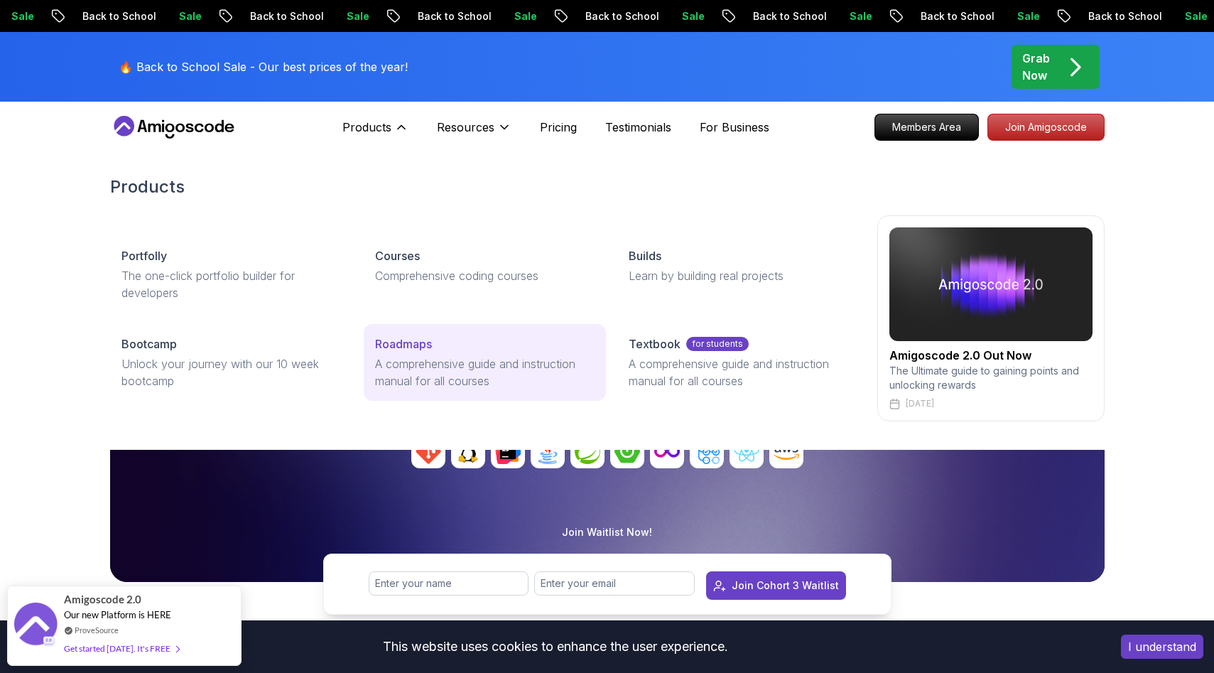
click at [435, 369] on p "A comprehensive guide and instruction manual for all courses" at bounding box center [484, 372] width 219 height 34
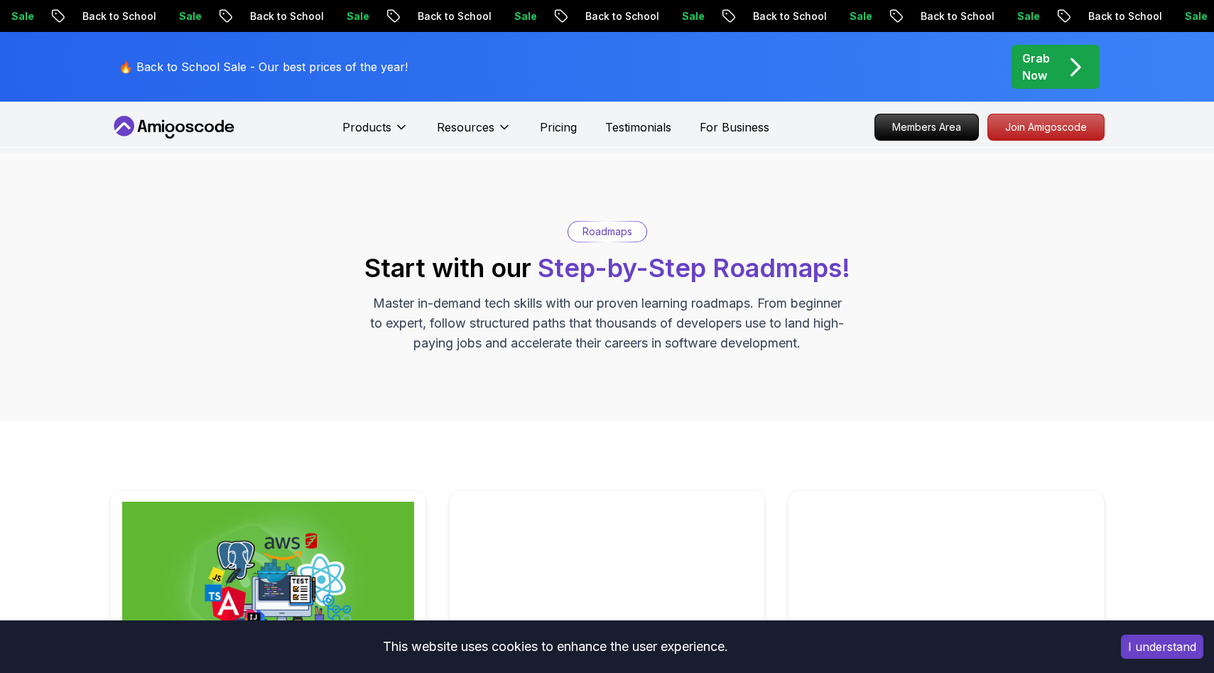
click at [620, 139] on div "Products Products Portfolly The one-click portfolio builder for developers Cour…" at bounding box center [555, 127] width 427 height 28
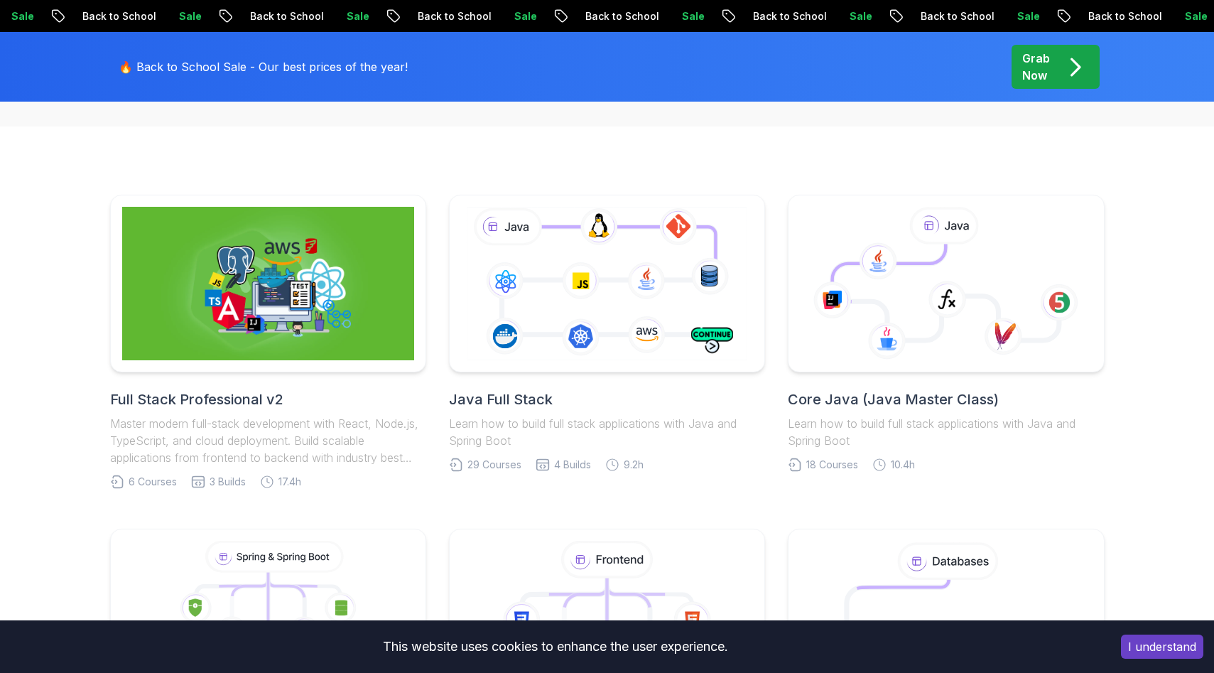
scroll to position [292, 0]
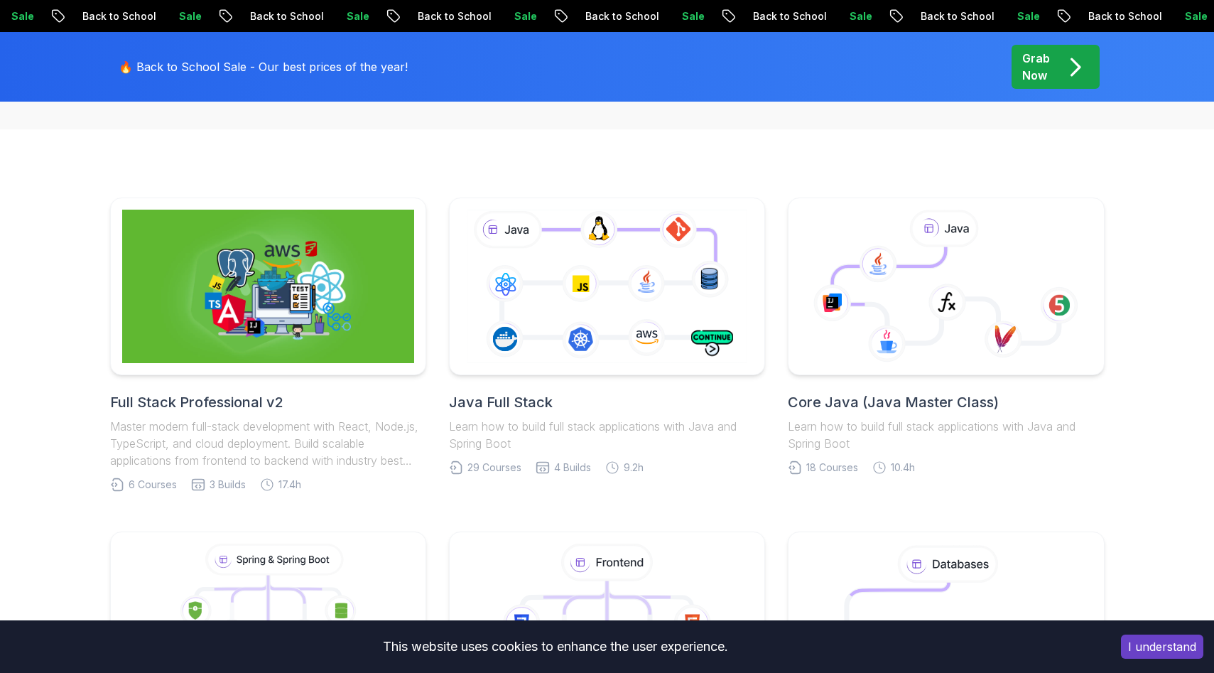
click at [567, 234] on icon at bounding box center [607, 286] width 286 height 159
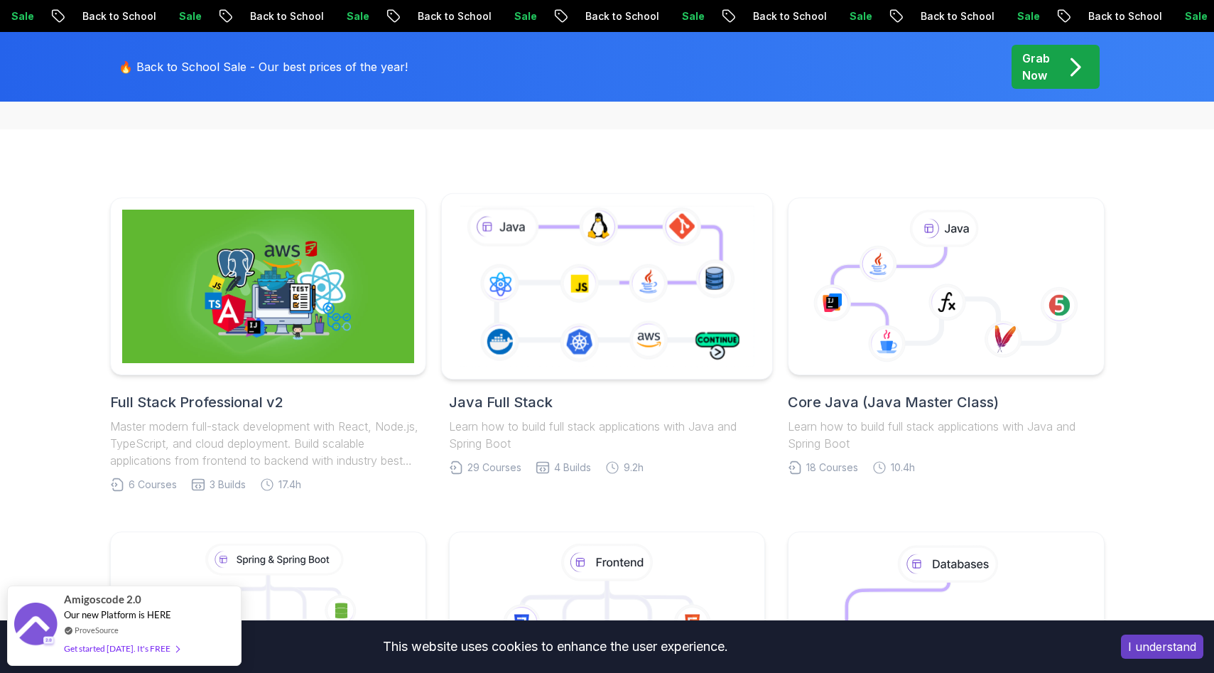
click at [587, 350] on icon at bounding box center [607, 285] width 300 height 167
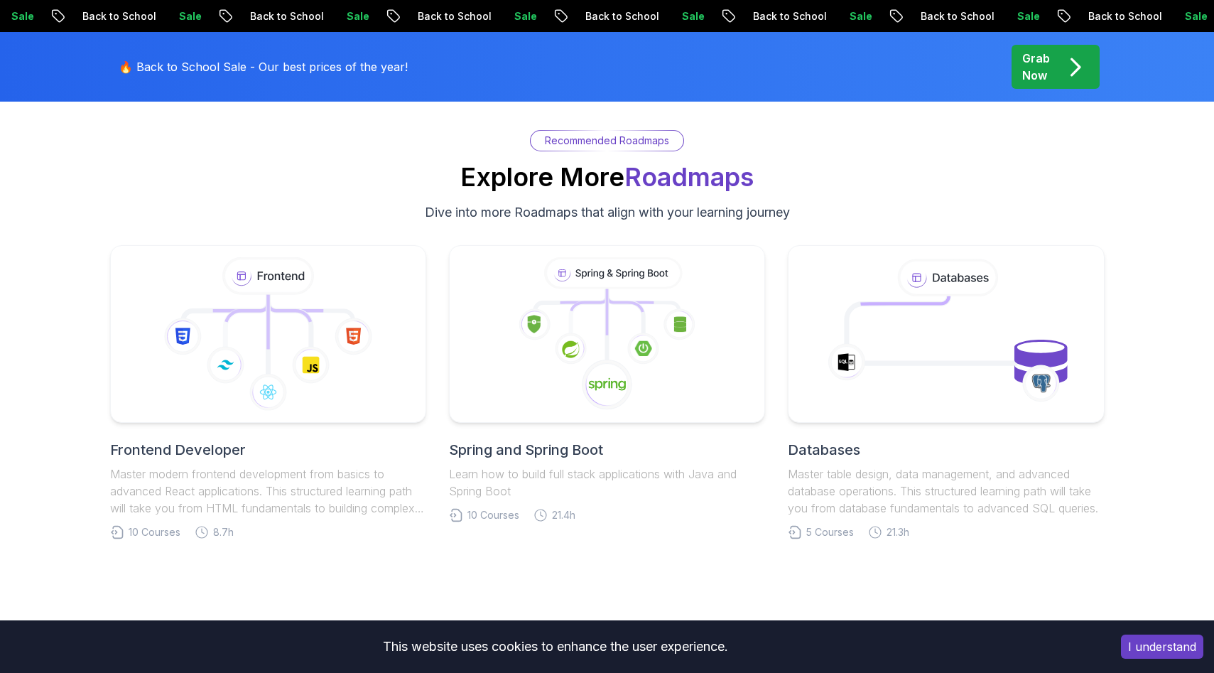
scroll to position [6471, 0]
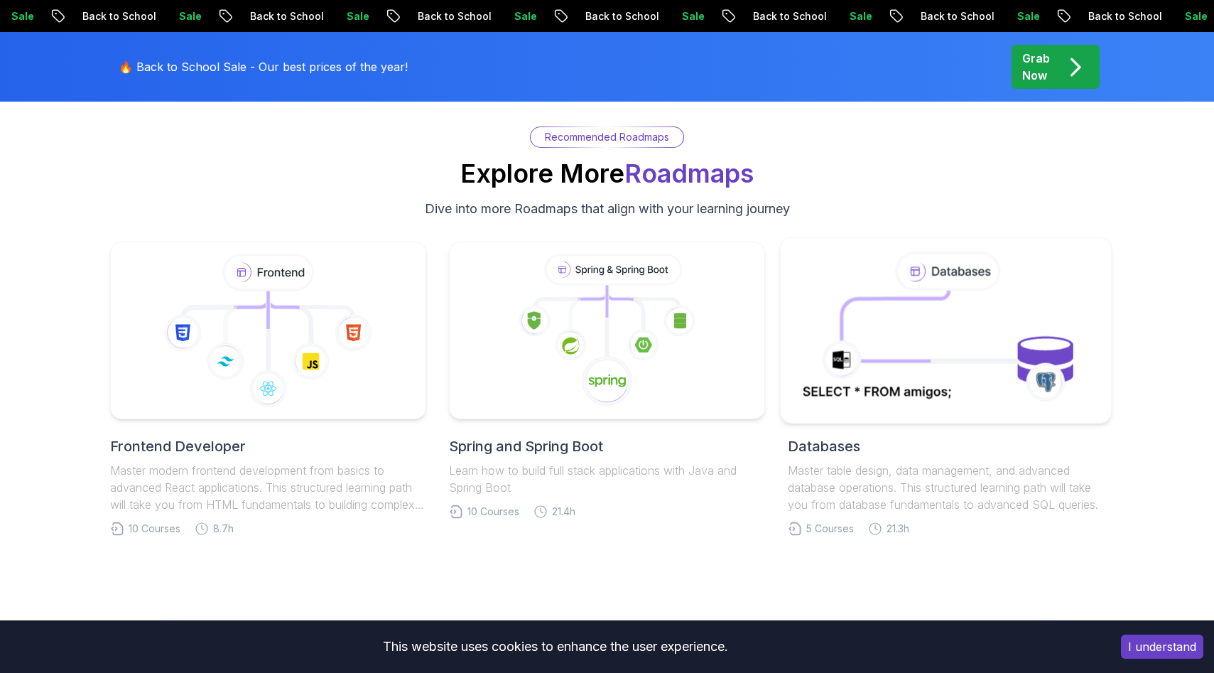
click at [913, 313] on icon at bounding box center [946, 329] width 300 height 161
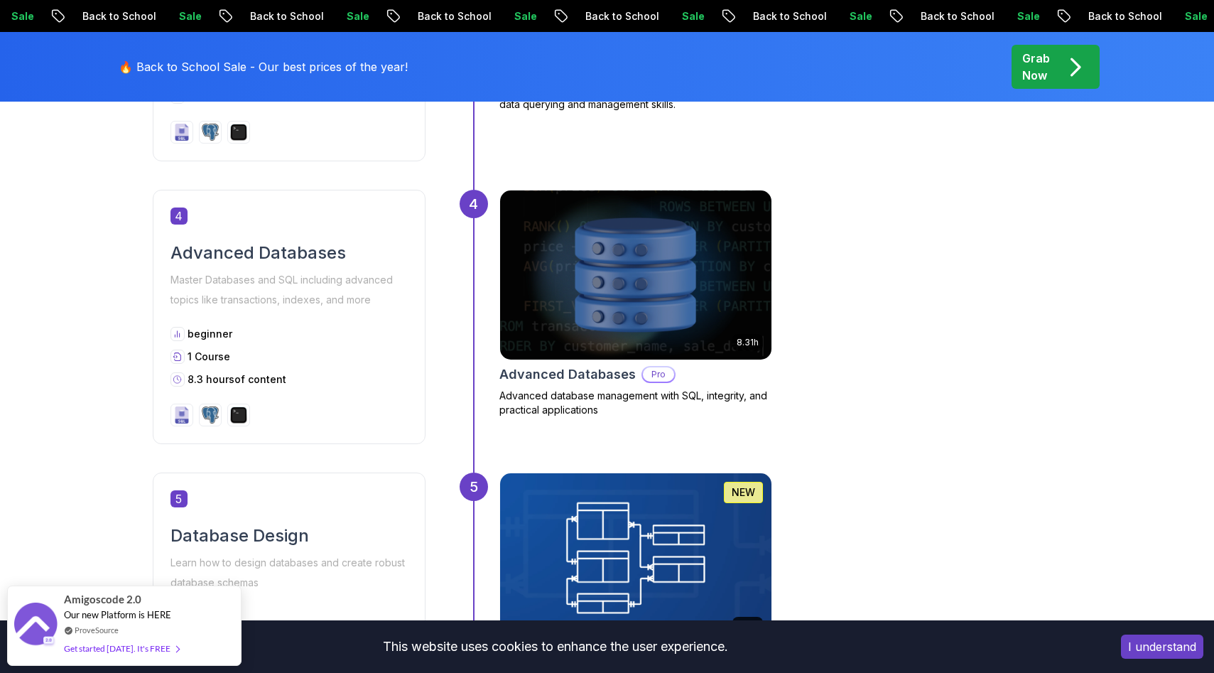
scroll to position [1605, 0]
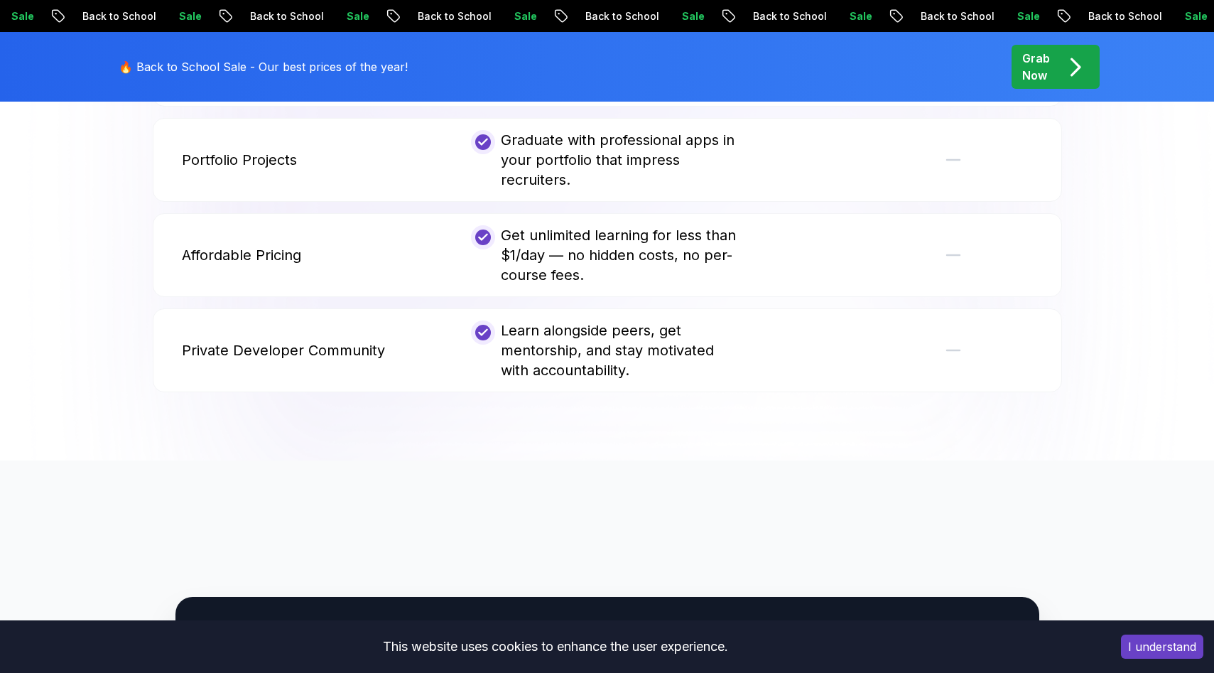
scroll to position [3293, 0]
